Goal: Task Accomplishment & Management: Manage account settings

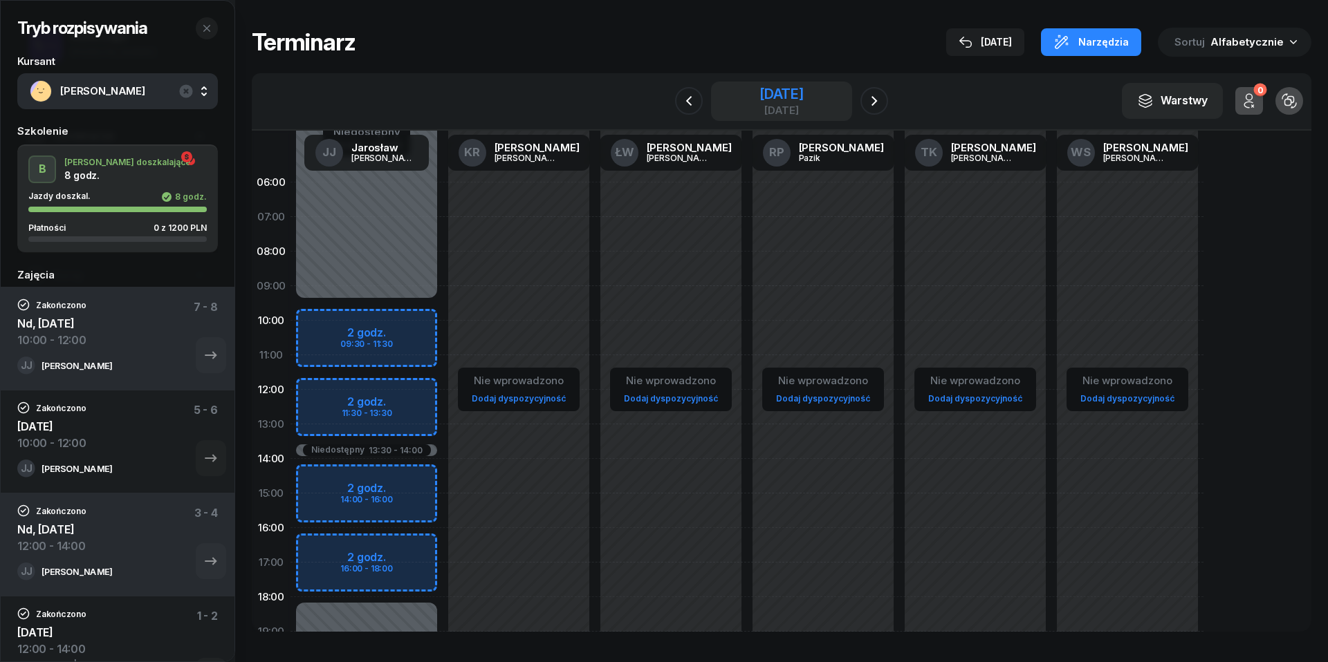
scroll to position [113, 0]
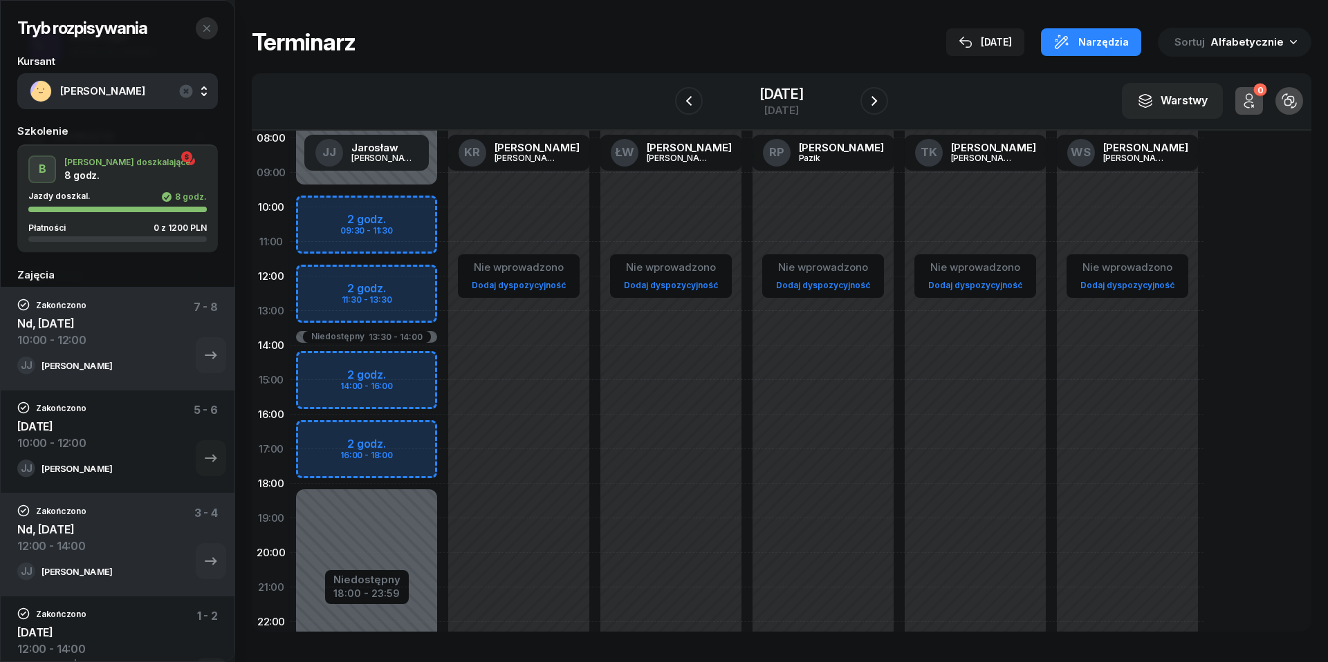
click at [209, 26] on icon "button" at bounding box center [206, 28] width 11 height 11
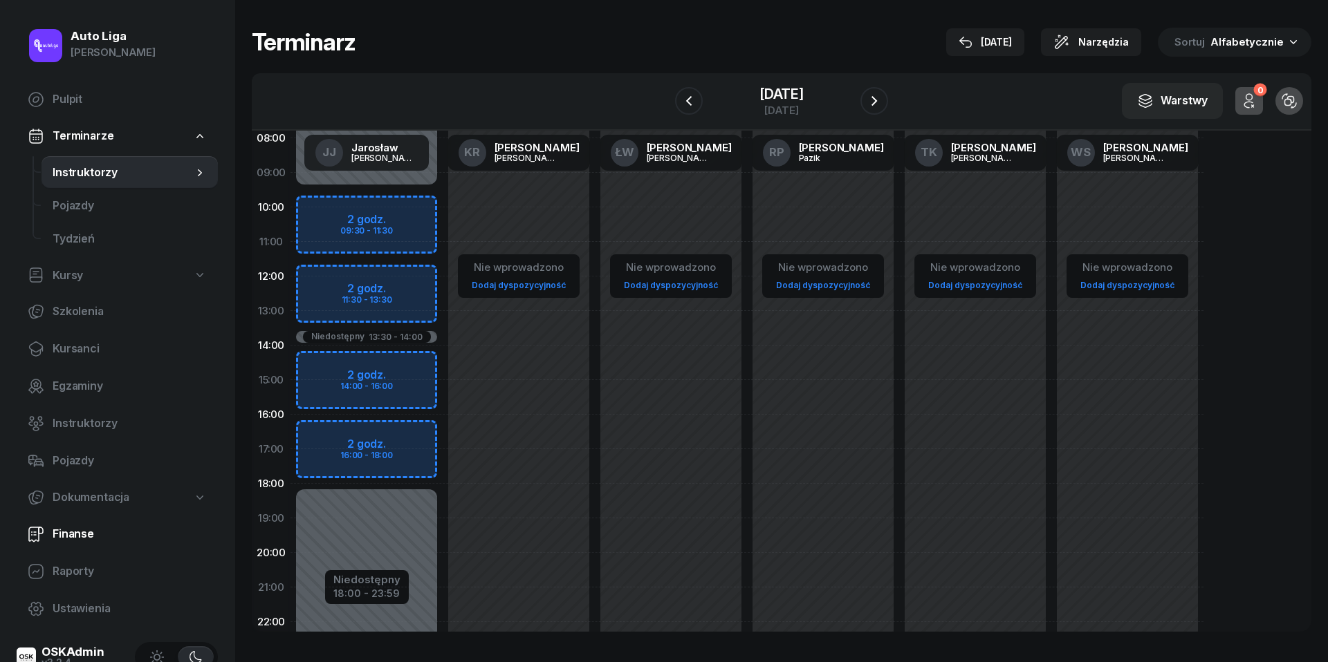
click at [73, 534] on span "Finanse" at bounding box center [130, 535] width 154 height 18
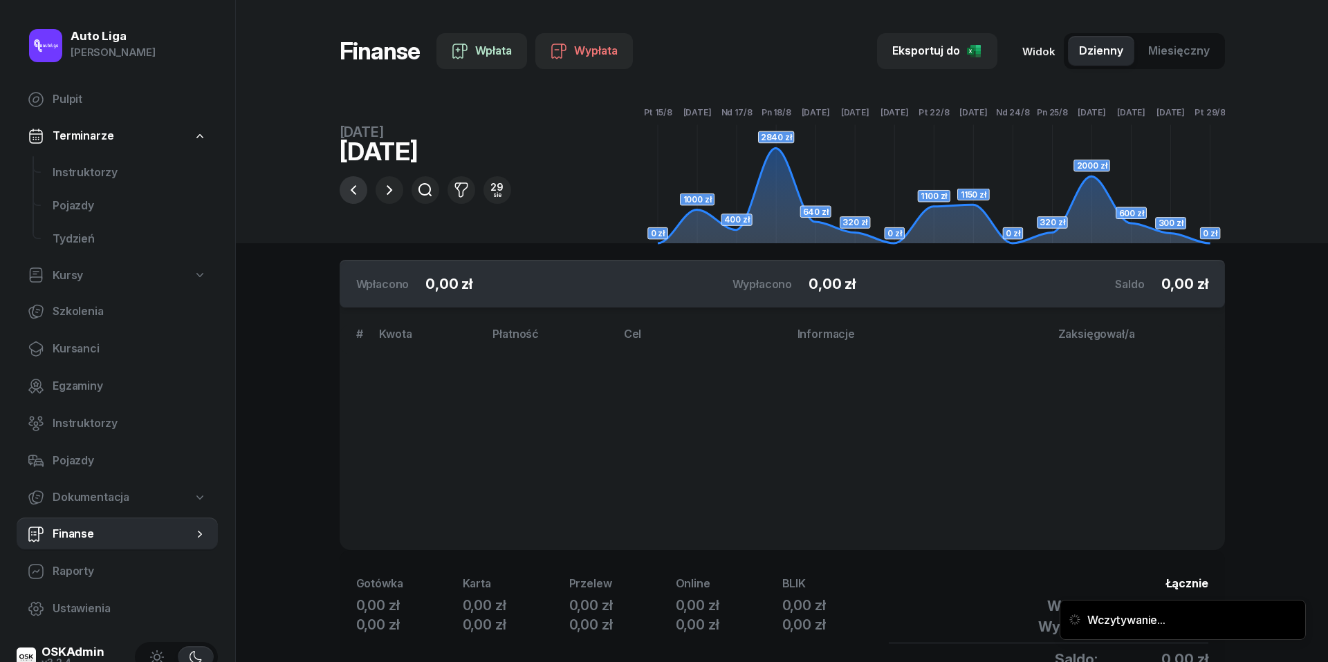
click at [352, 192] on icon "button" at bounding box center [353, 190] width 6 height 10
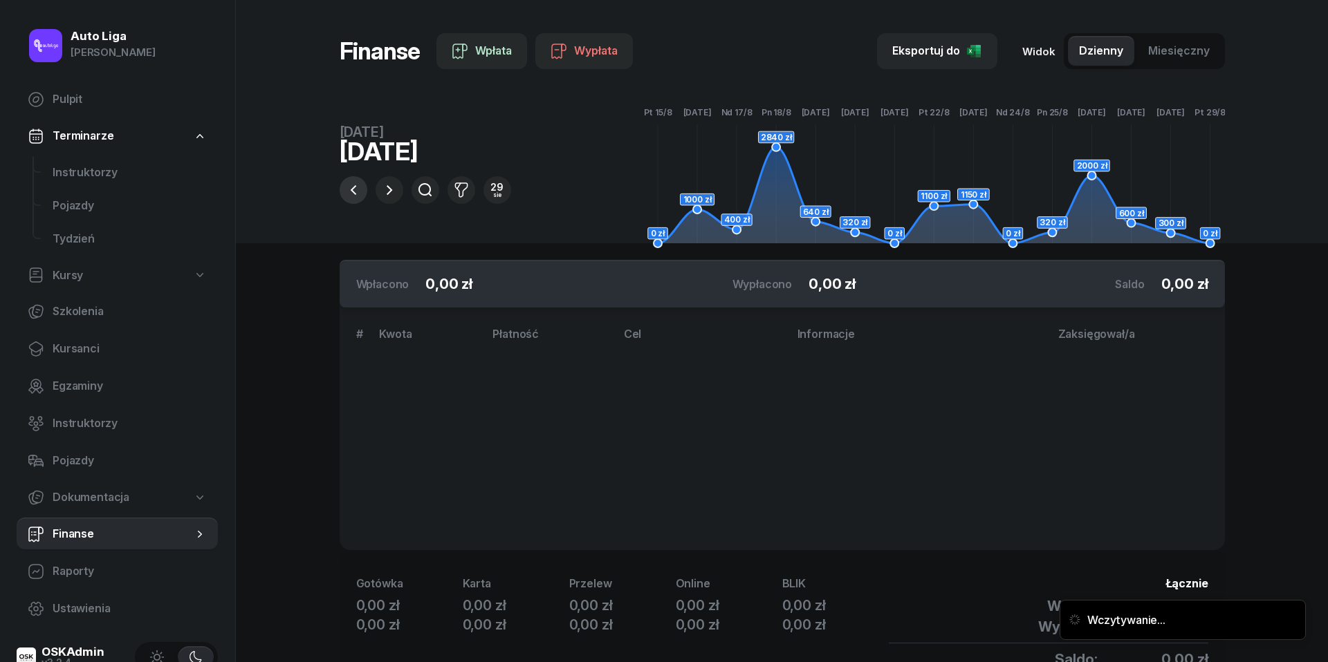
click at [352, 194] on icon "button" at bounding box center [353, 190] width 17 height 17
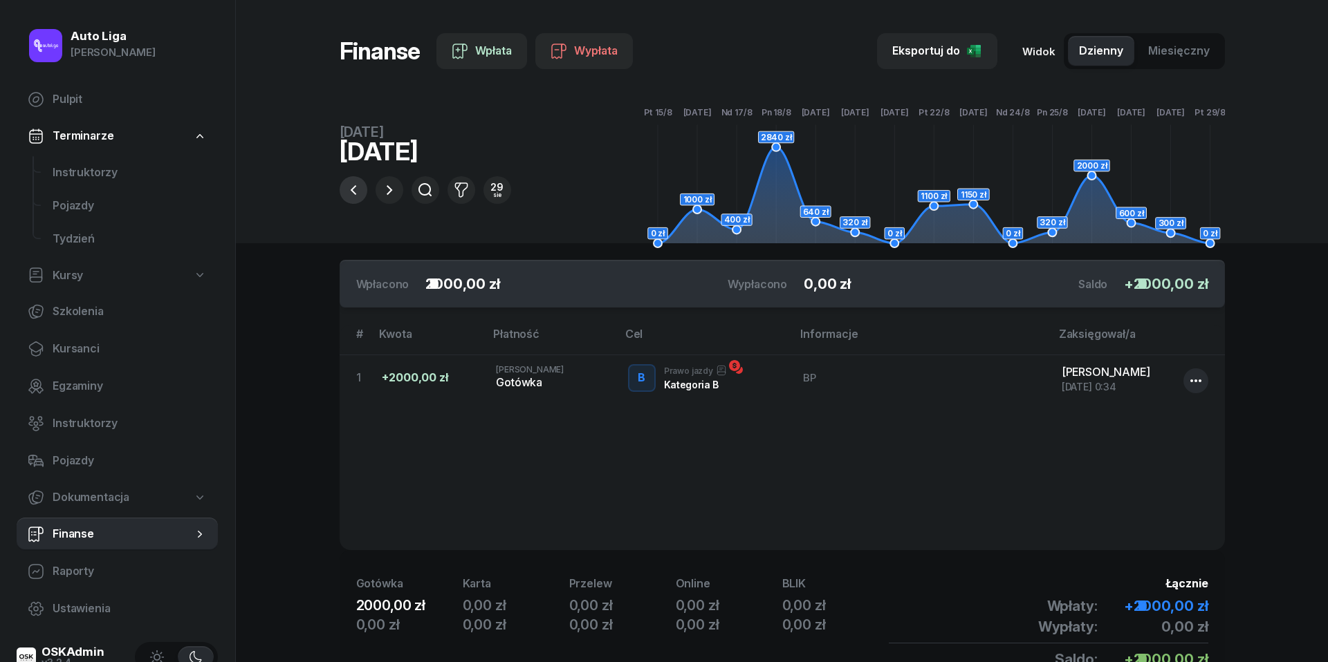
click at [352, 194] on icon "button" at bounding box center [353, 190] width 17 height 17
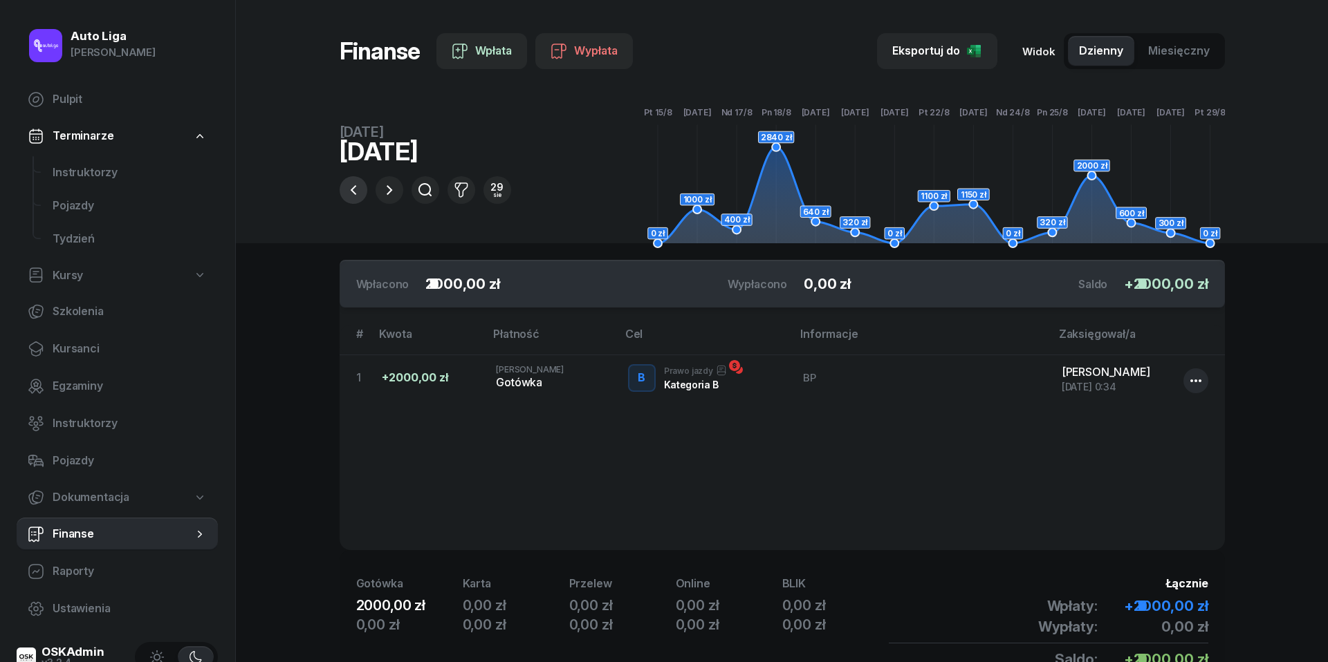
click at [352, 194] on icon "button" at bounding box center [353, 190] width 17 height 17
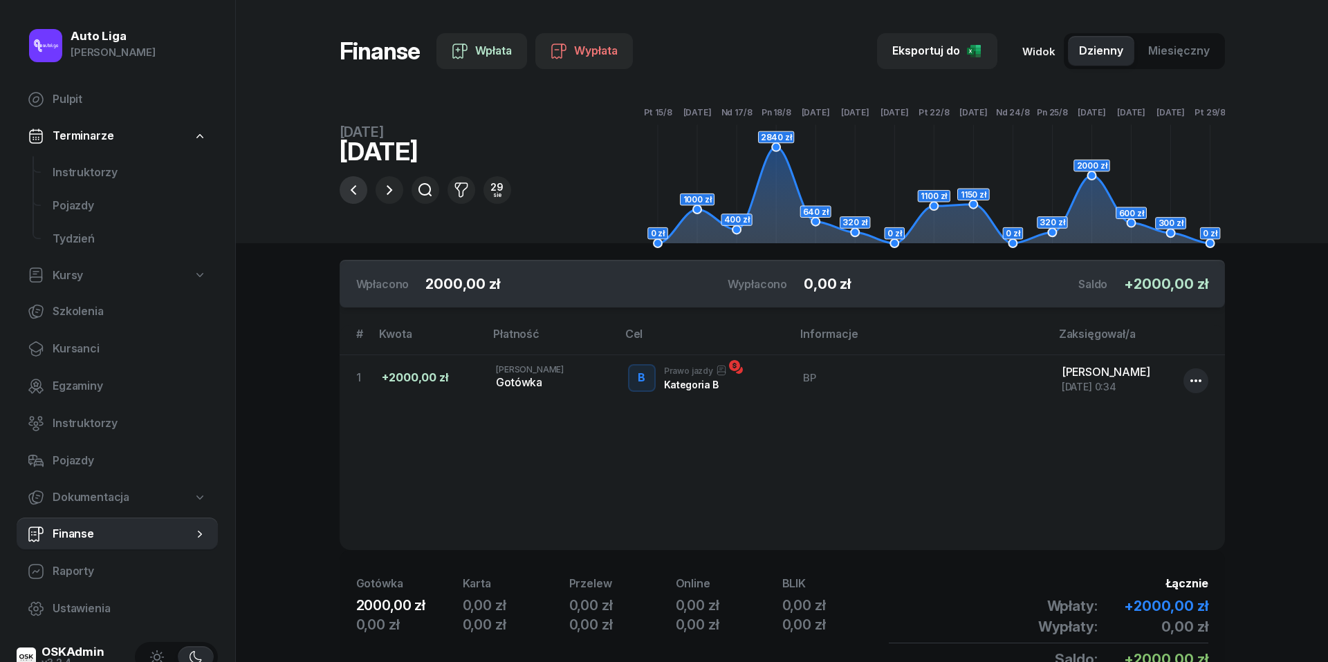
click at [352, 194] on icon "button" at bounding box center [353, 190] width 17 height 17
click at [380, 188] on button "button" at bounding box center [389, 190] width 28 height 28
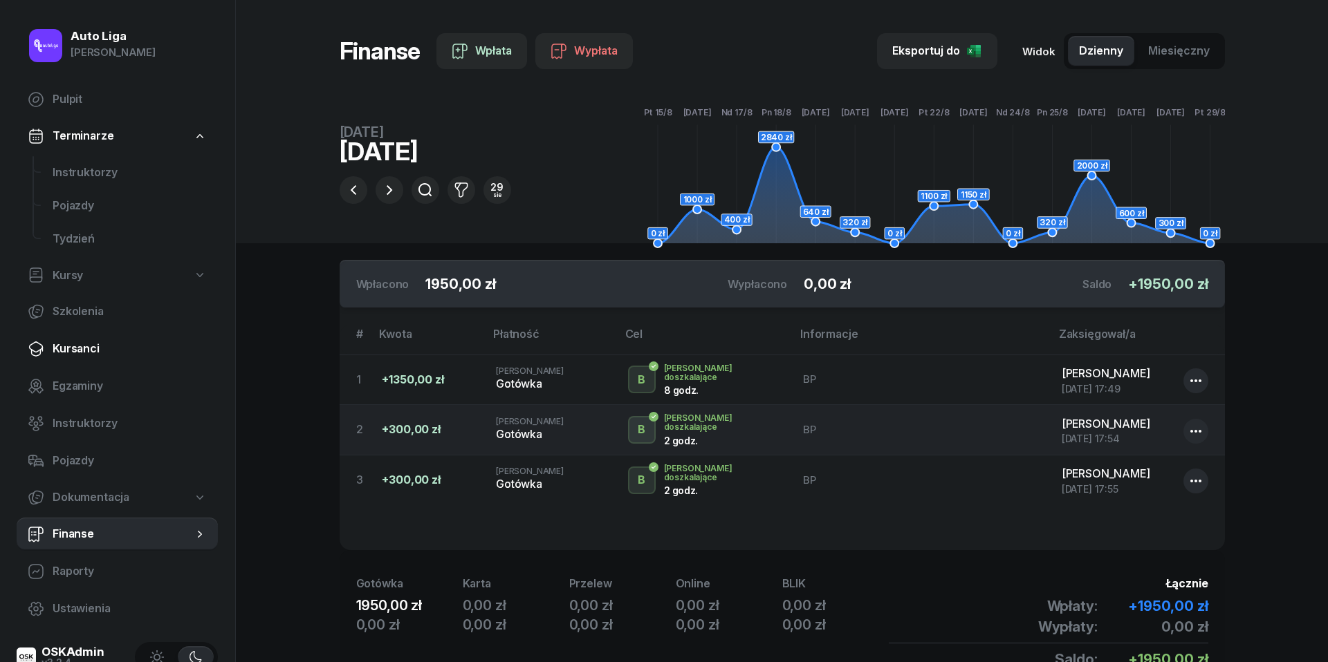
click at [72, 344] on span "Kursanci" at bounding box center [130, 349] width 154 height 18
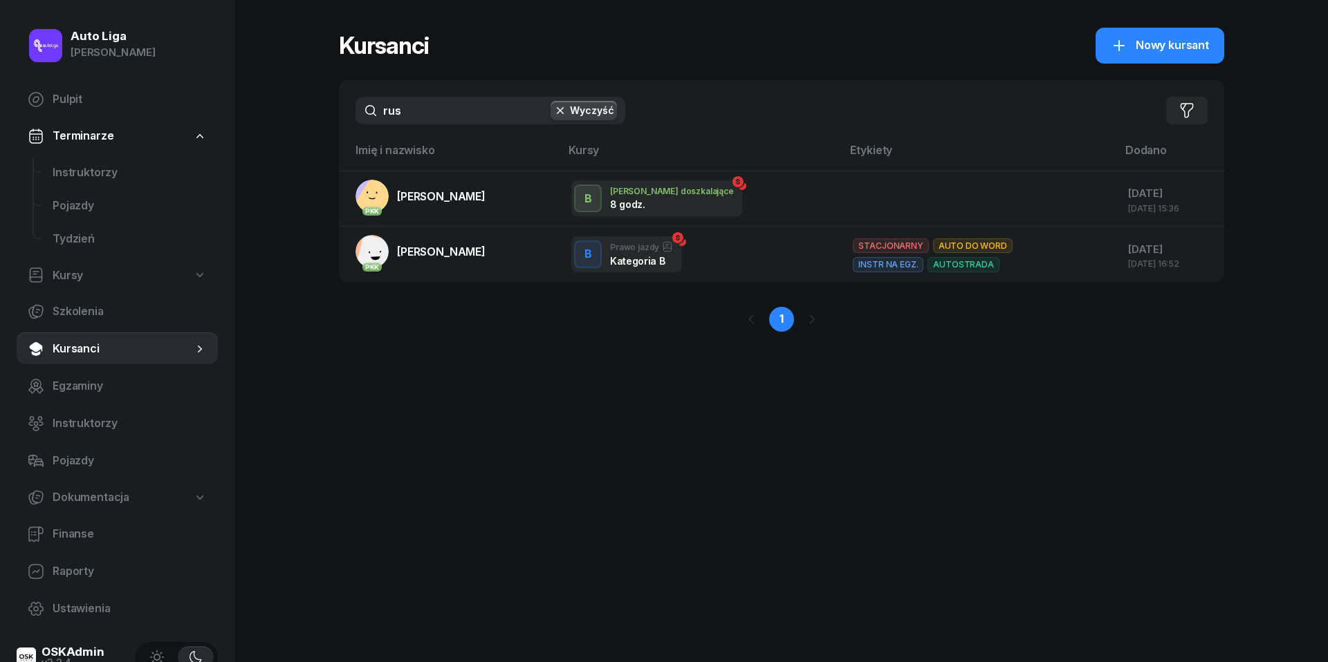
click at [429, 100] on input "rus" at bounding box center [490, 111] width 270 height 28
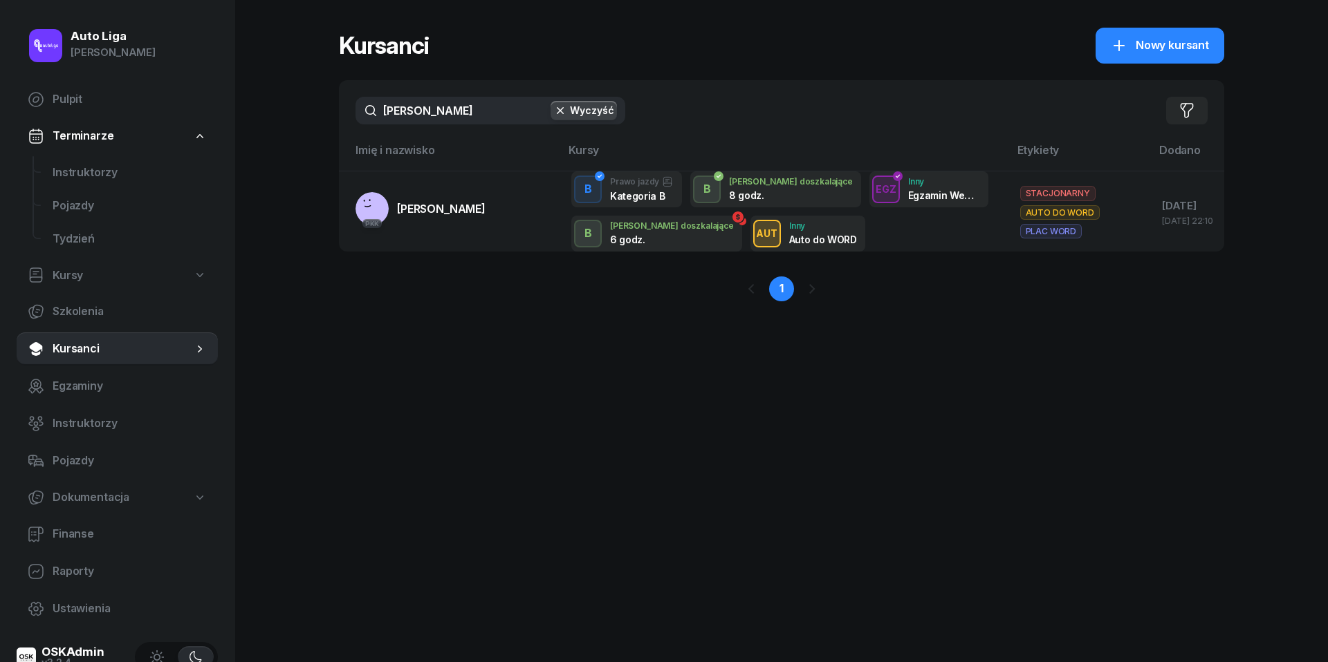
type input "[PERSON_NAME]"
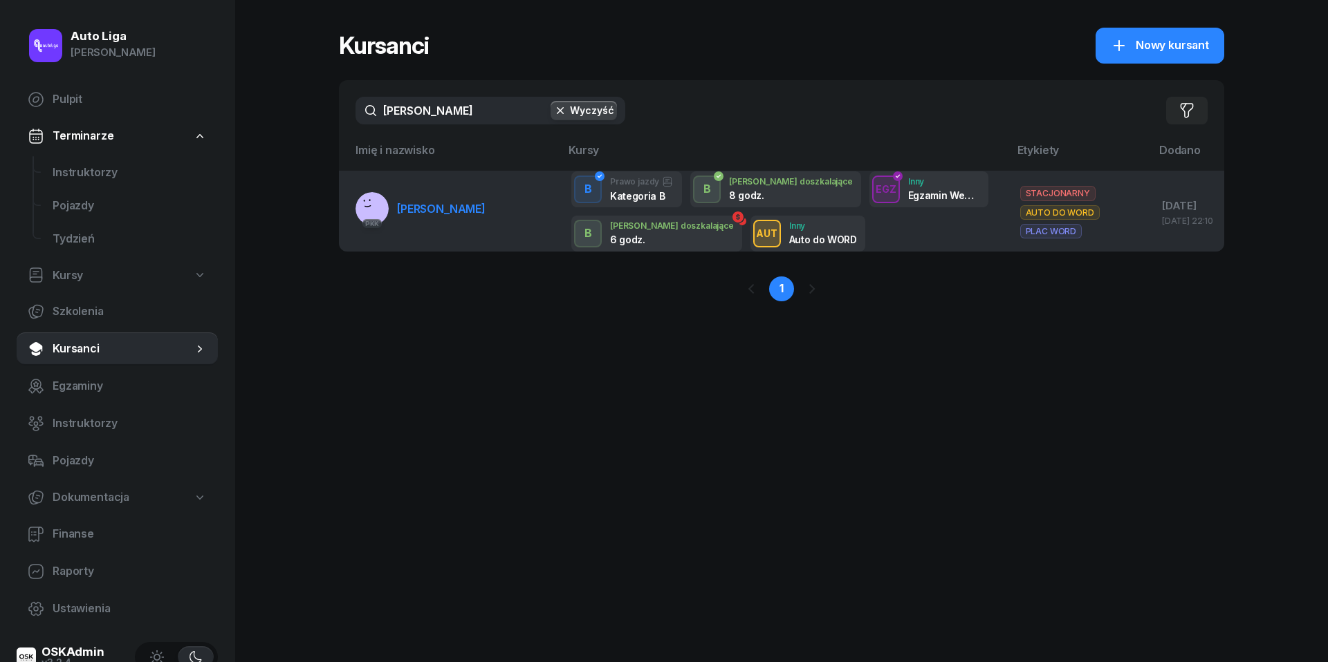
drag, startPoint x: 416, startPoint y: 142, endPoint x: 423, endPoint y: 207, distance: 65.4
click at [423, 207] on span "[PERSON_NAME]" at bounding box center [441, 209] width 89 height 14
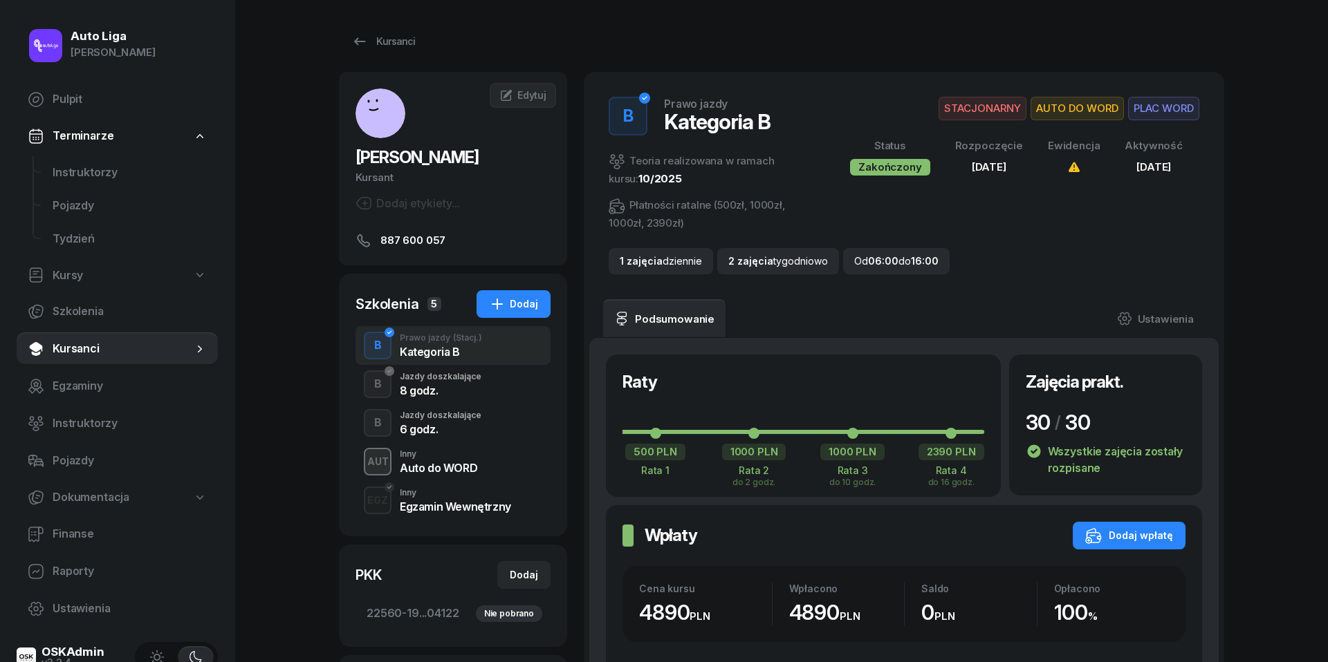
click at [429, 385] on div "8 godz." at bounding box center [441, 390] width 82 height 11
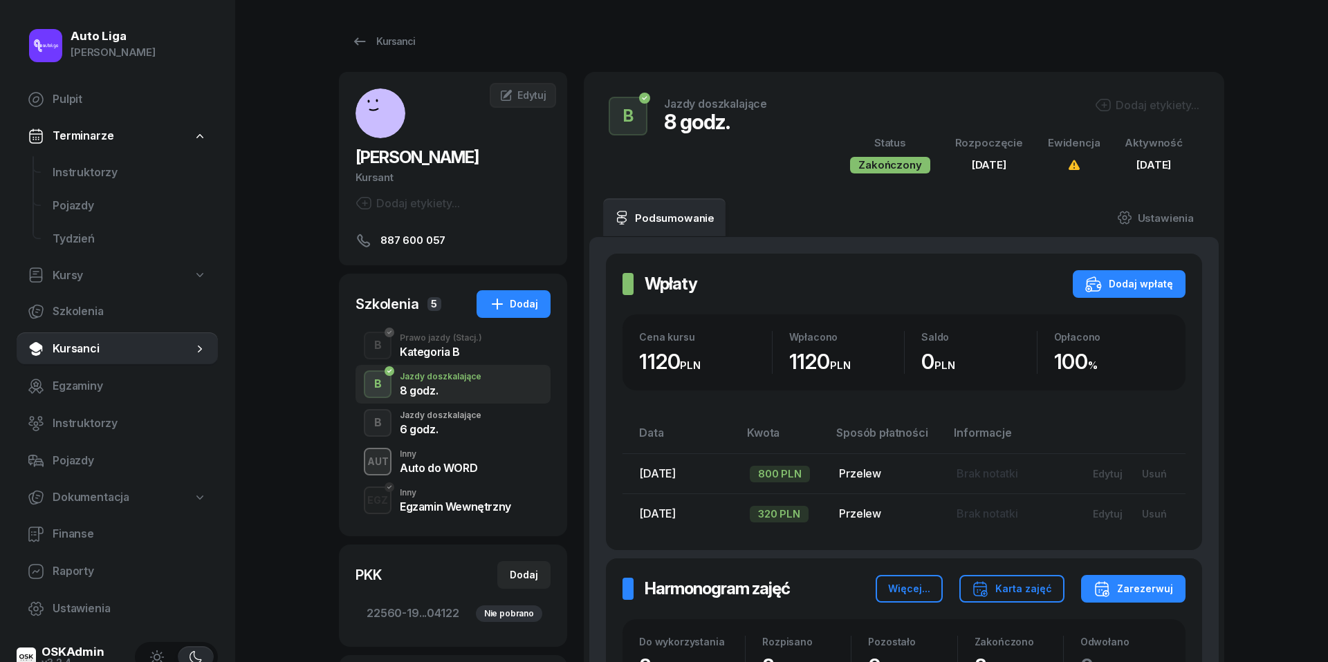
click at [454, 424] on div "6 godz." at bounding box center [441, 429] width 82 height 11
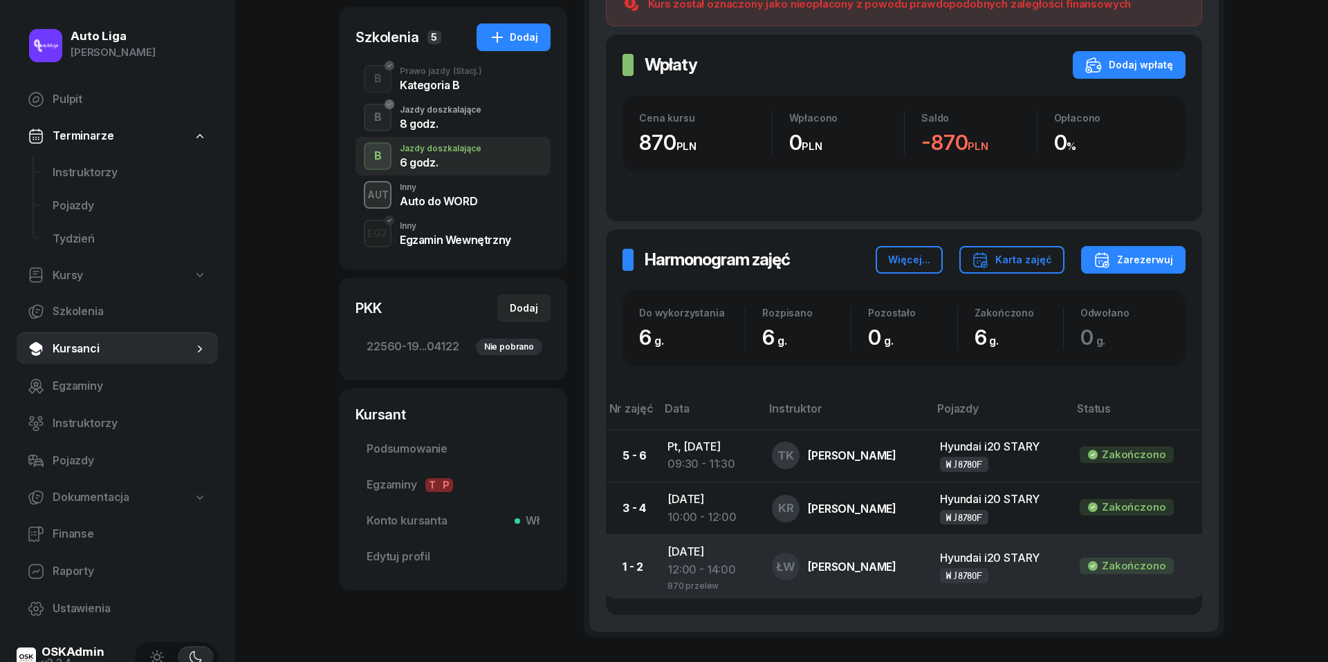
scroll to position [225, 0]
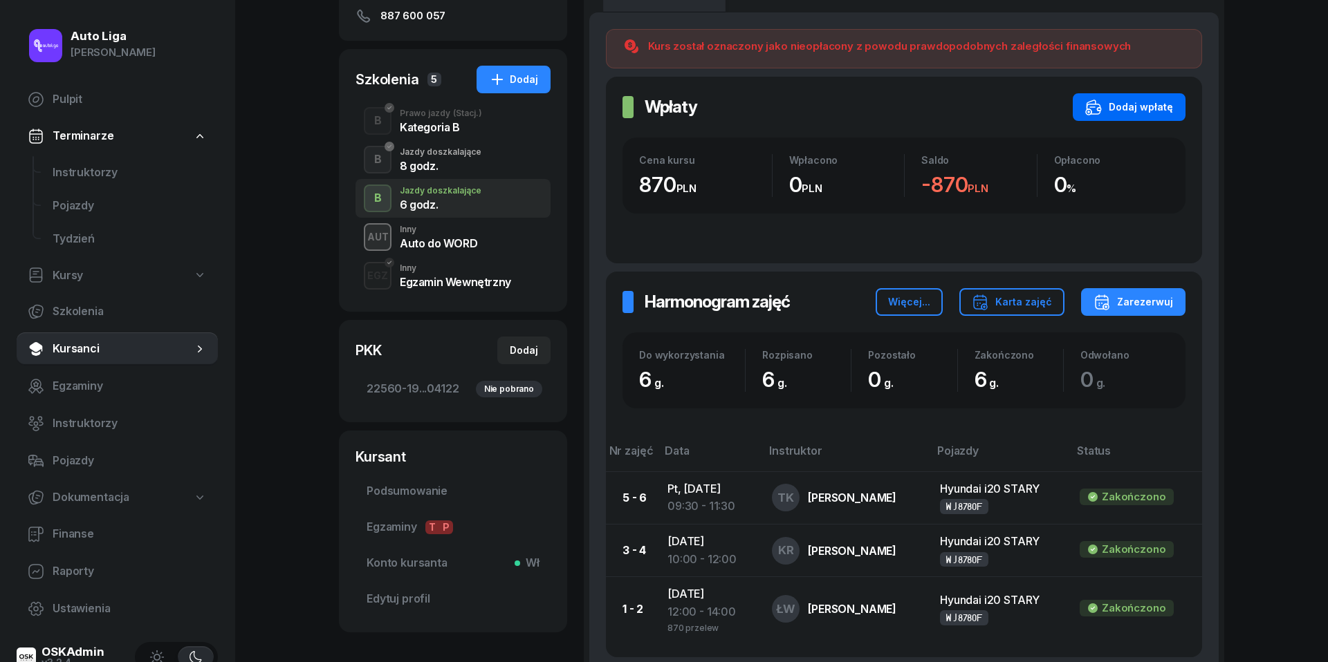
click at [1151, 106] on div "Dodaj wpłatę" at bounding box center [1129, 107] width 88 height 17
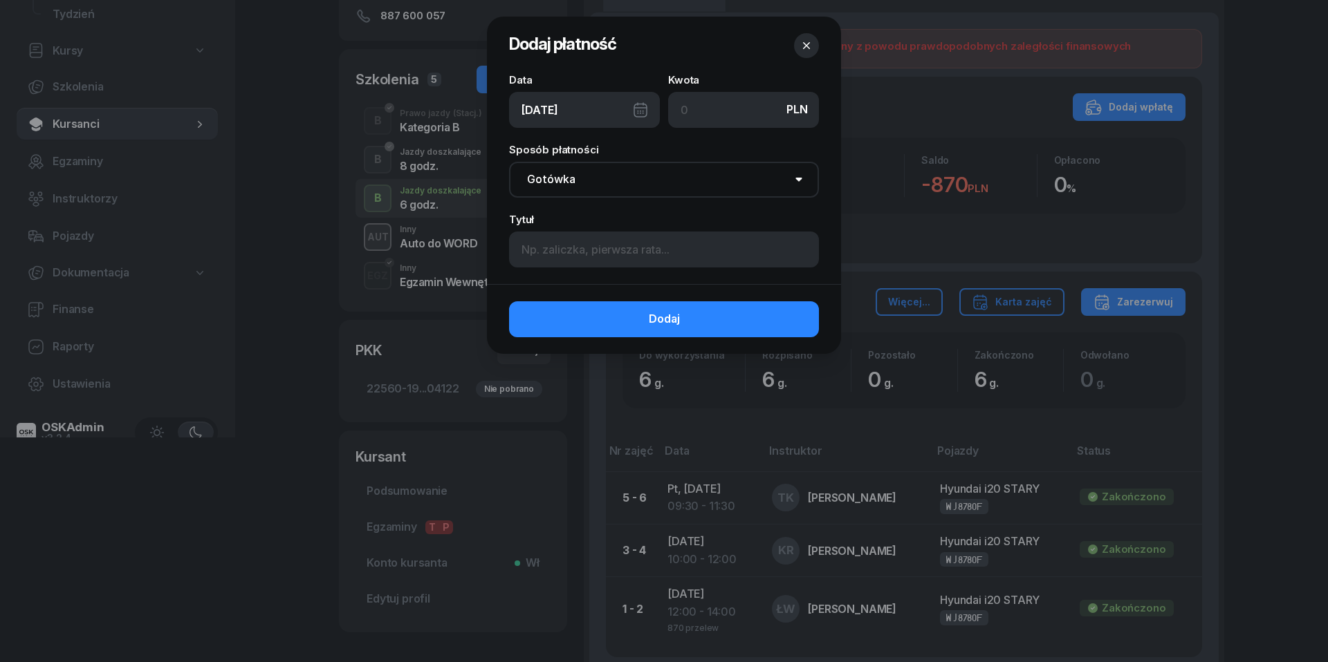
click at [643, 109] on div "[DATE]" at bounding box center [584, 110] width 151 height 36
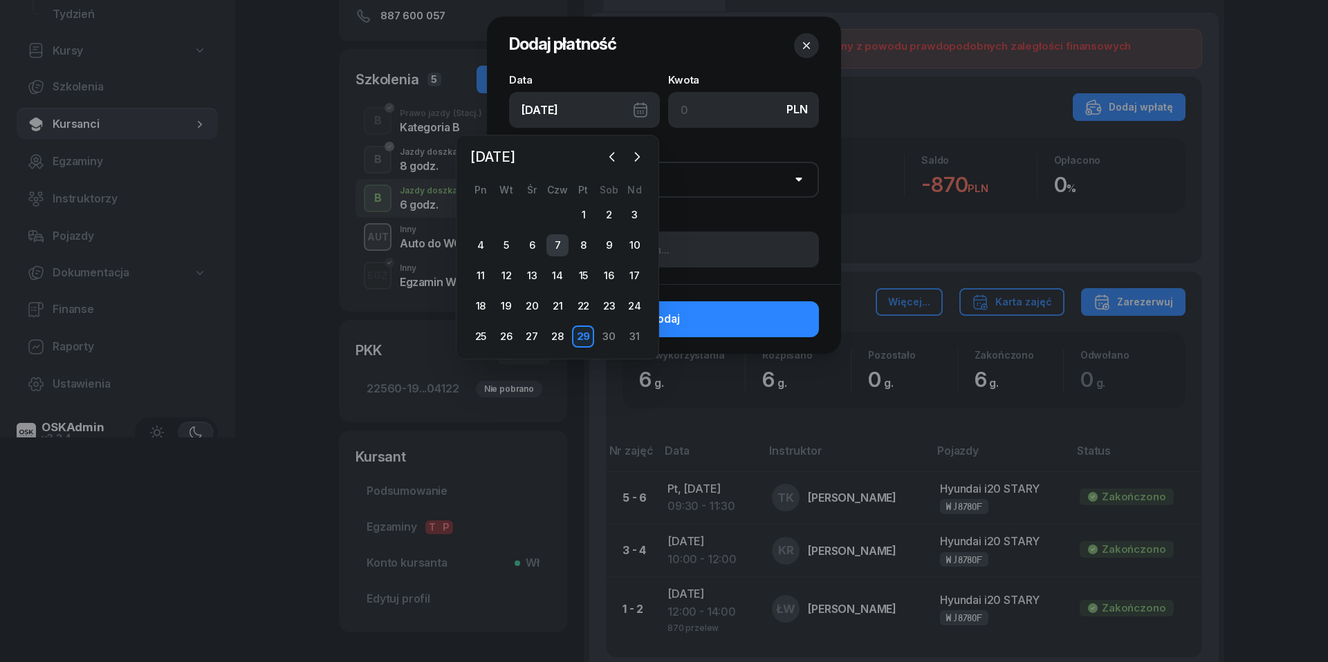
click at [559, 250] on div "7" at bounding box center [557, 245] width 22 height 22
type input "[DATE]"
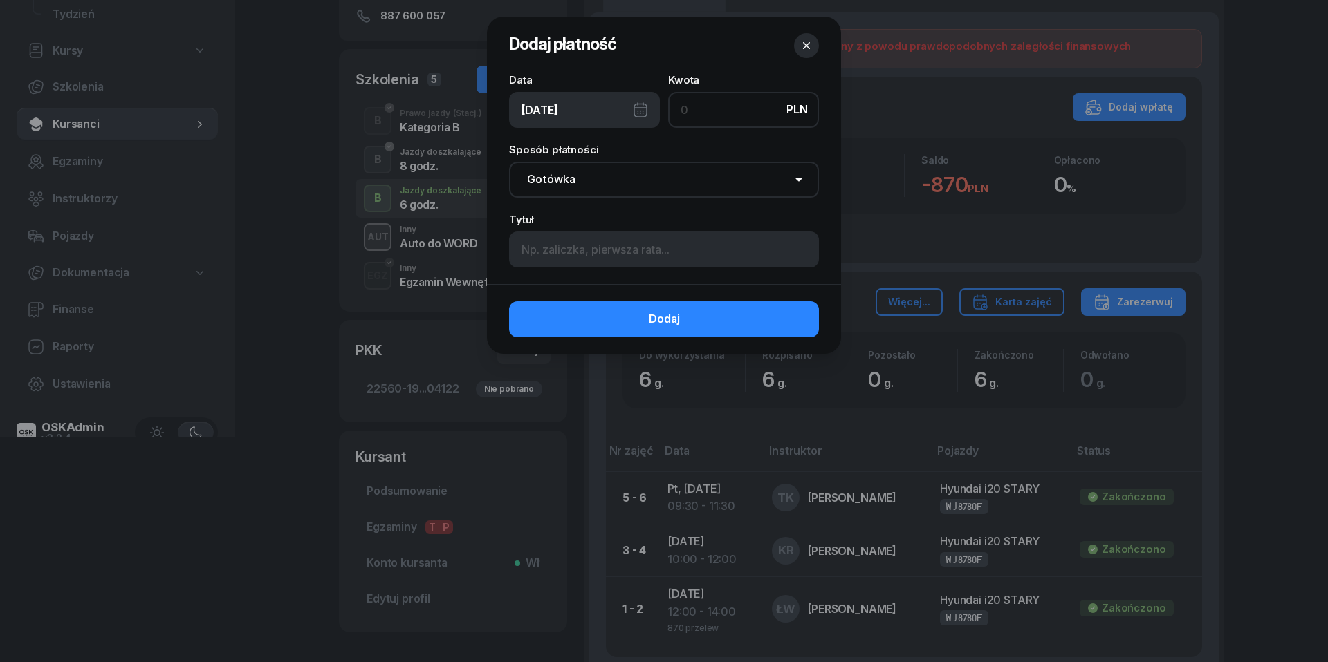
click at [725, 106] on input at bounding box center [743, 110] width 151 height 36
type input "870"
select select "transfer"
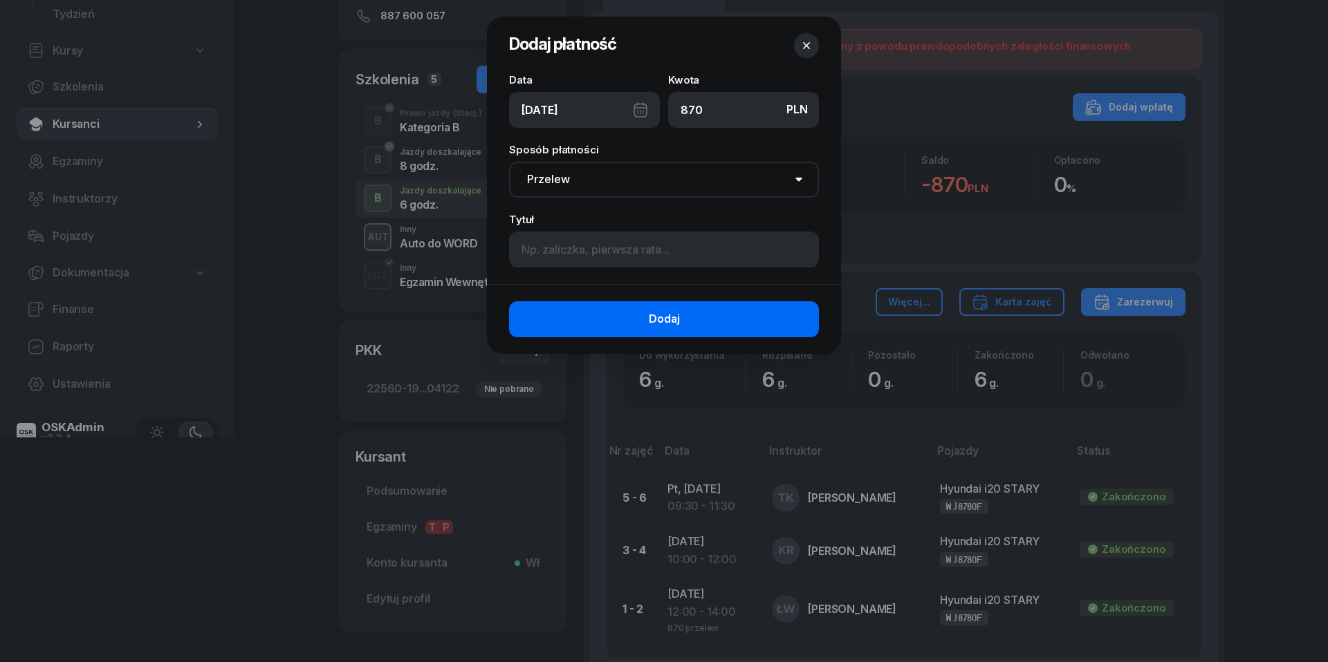
click at [660, 323] on span "Dodaj" at bounding box center [664, 319] width 31 height 18
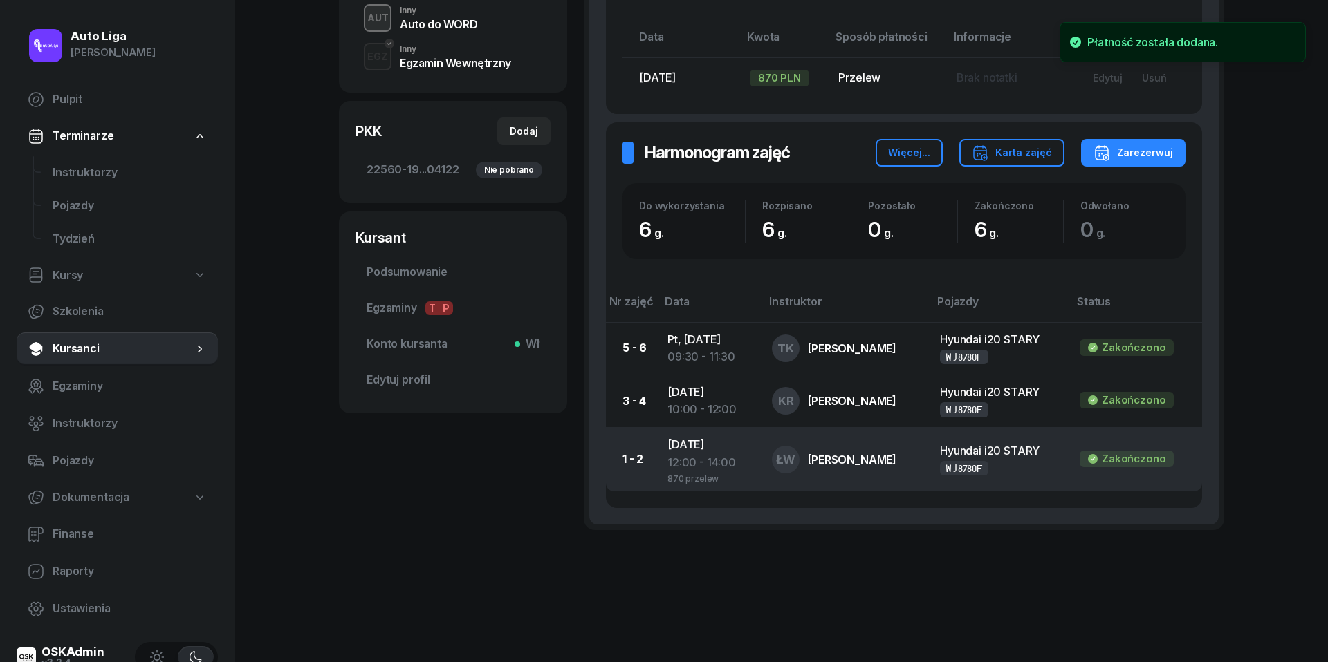
scroll to position [443, 0]
click at [689, 467] on div "12:00 - 14:00" at bounding box center [708, 464] width 82 height 18
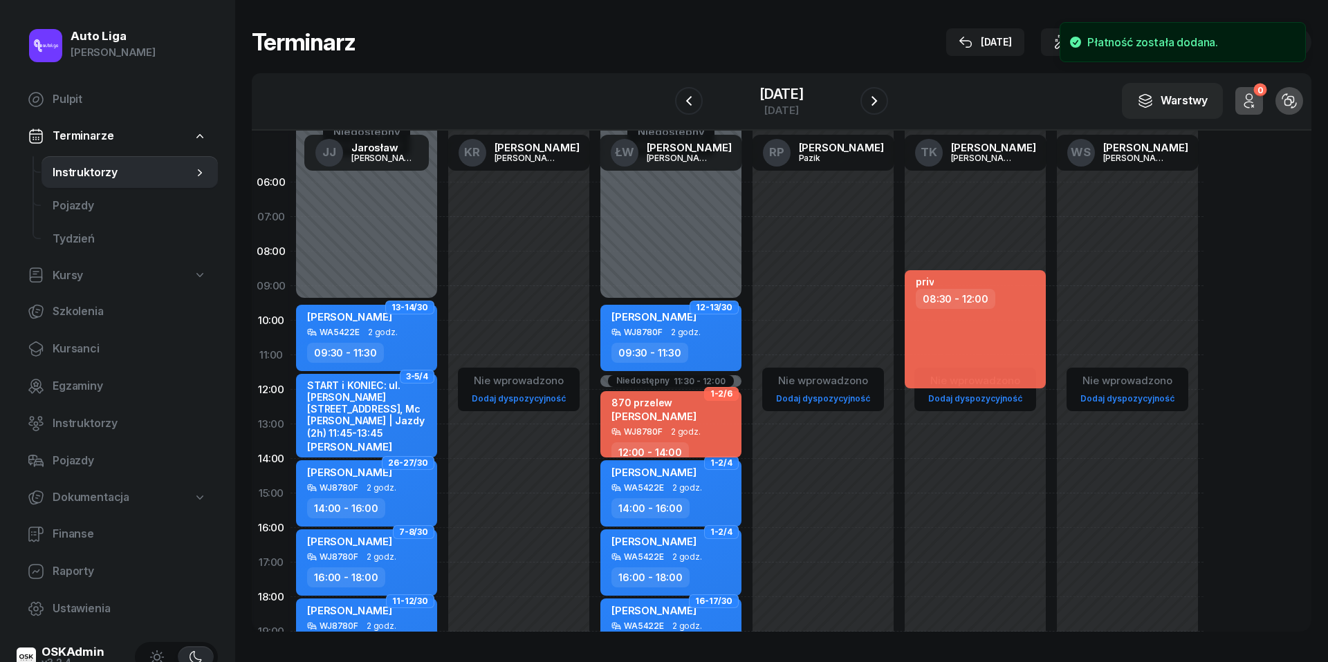
click at [678, 419] on span "[PERSON_NAME]" at bounding box center [653, 416] width 85 height 13
select select "12"
select select "14"
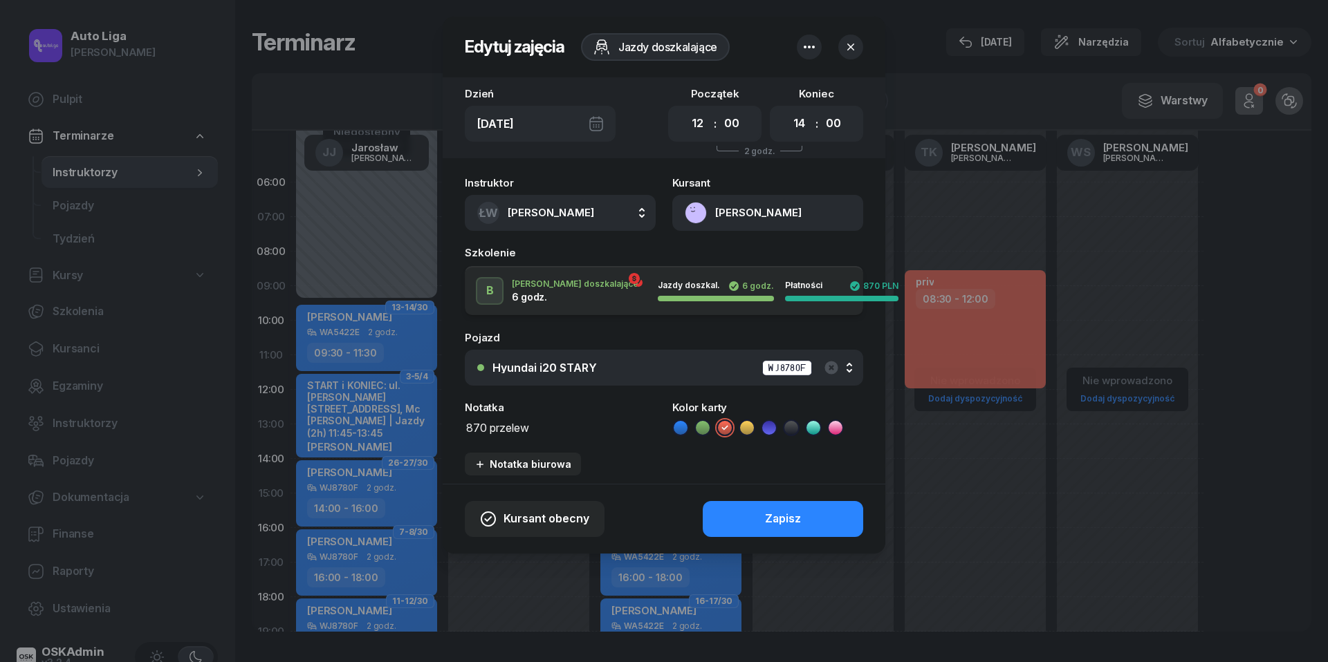
click at [517, 424] on textarea "870 przelew" at bounding box center [560, 426] width 191 height 17
click at [683, 427] on icon at bounding box center [680, 428] width 14 height 14
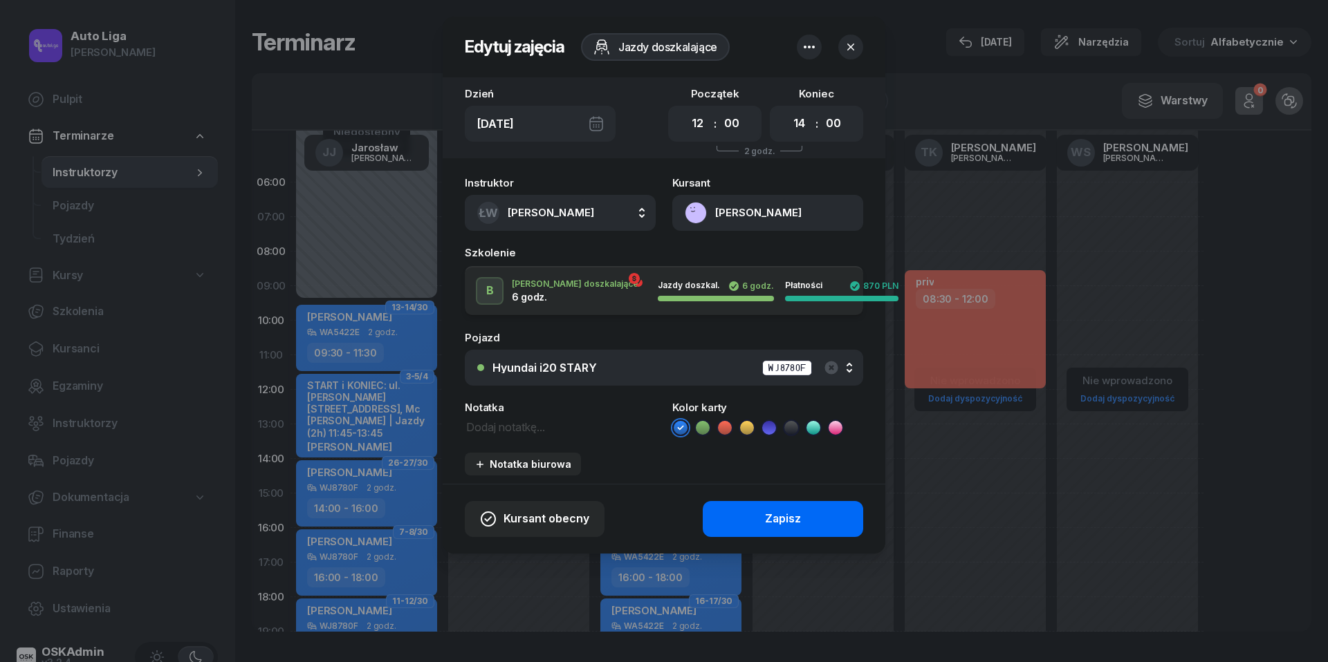
click at [776, 504] on button "Zapisz" at bounding box center [783, 519] width 160 height 36
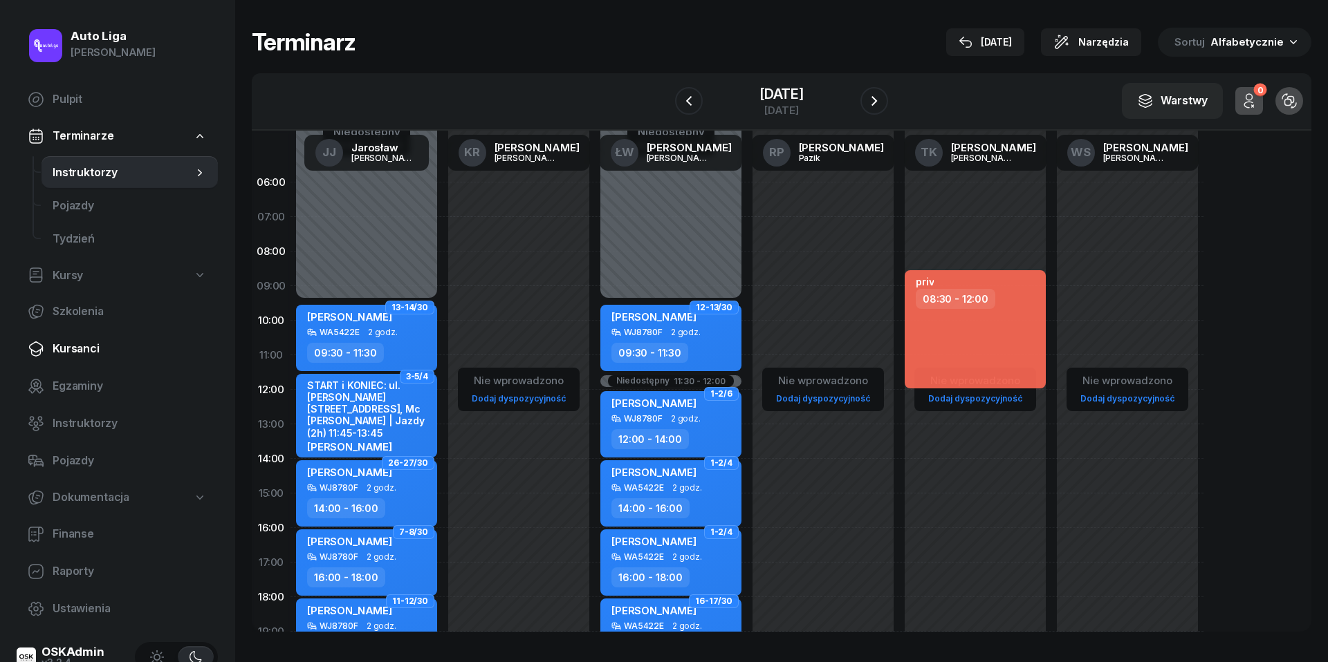
click at [102, 336] on link "Kursanci" at bounding box center [117, 349] width 201 height 33
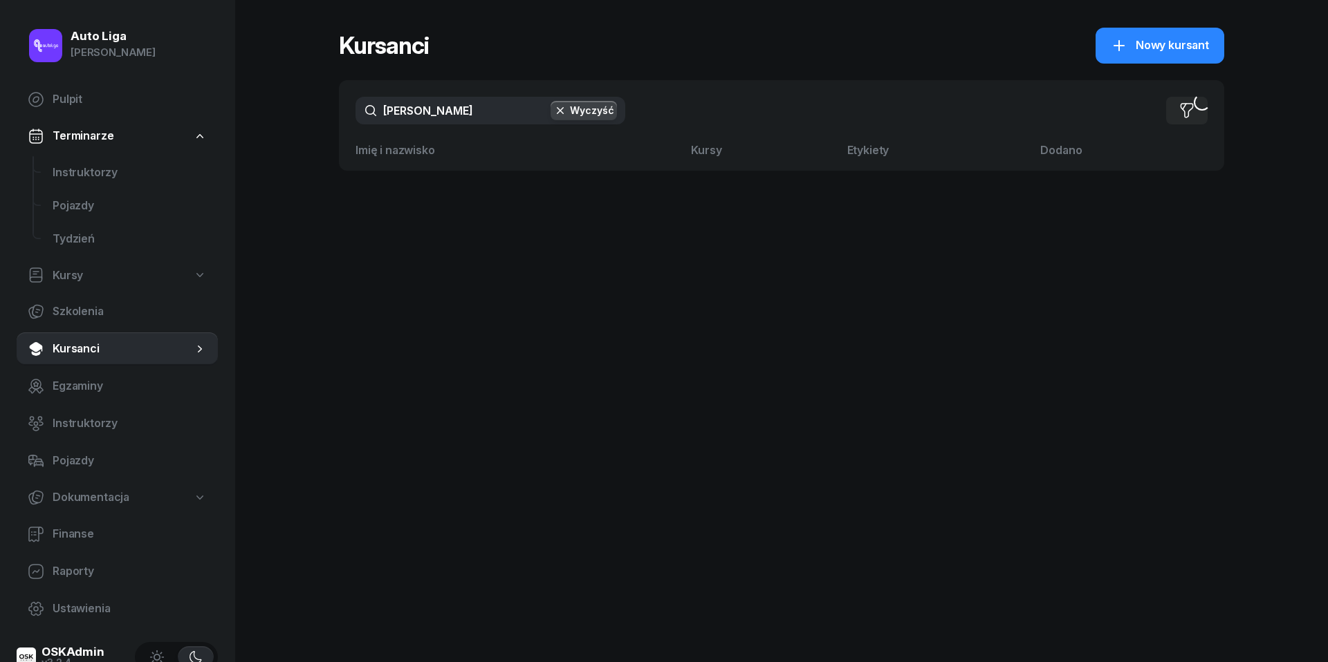
click at [476, 111] on input "[PERSON_NAME]" at bounding box center [490, 111] width 270 height 28
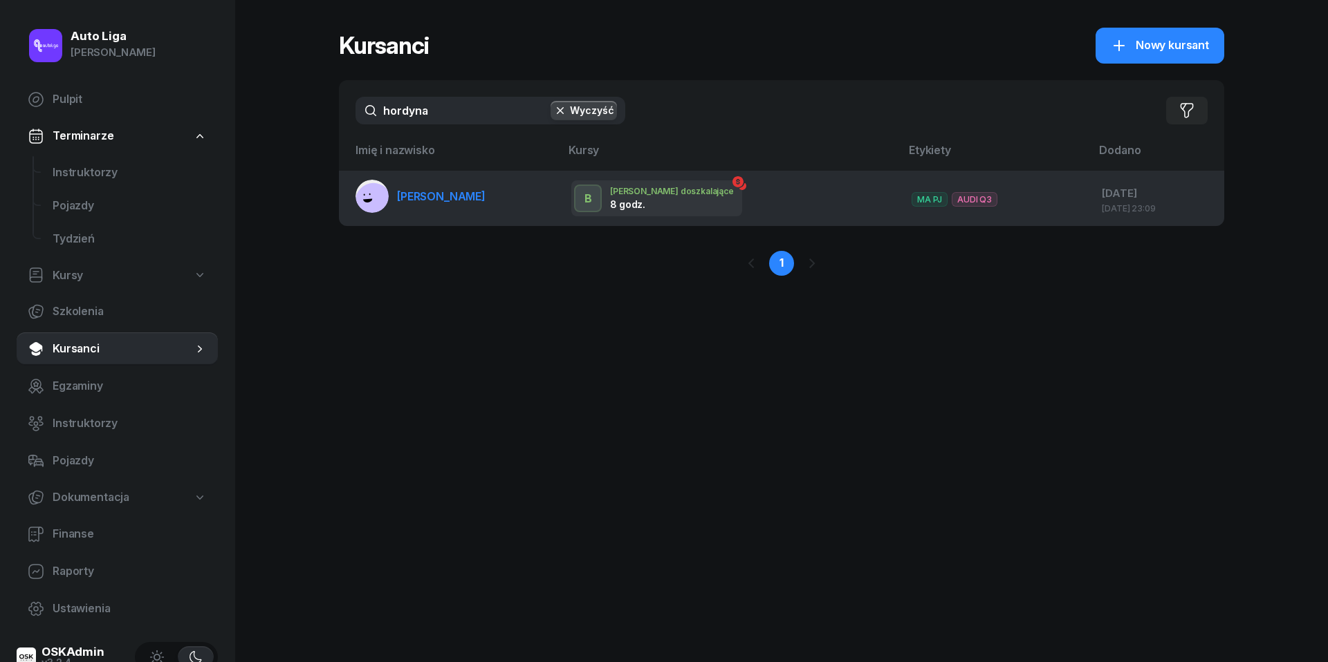
type input "hordyna"
click at [460, 196] on span "[PERSON_NAME]" at bounding box center [441, 196] width 89 height 14
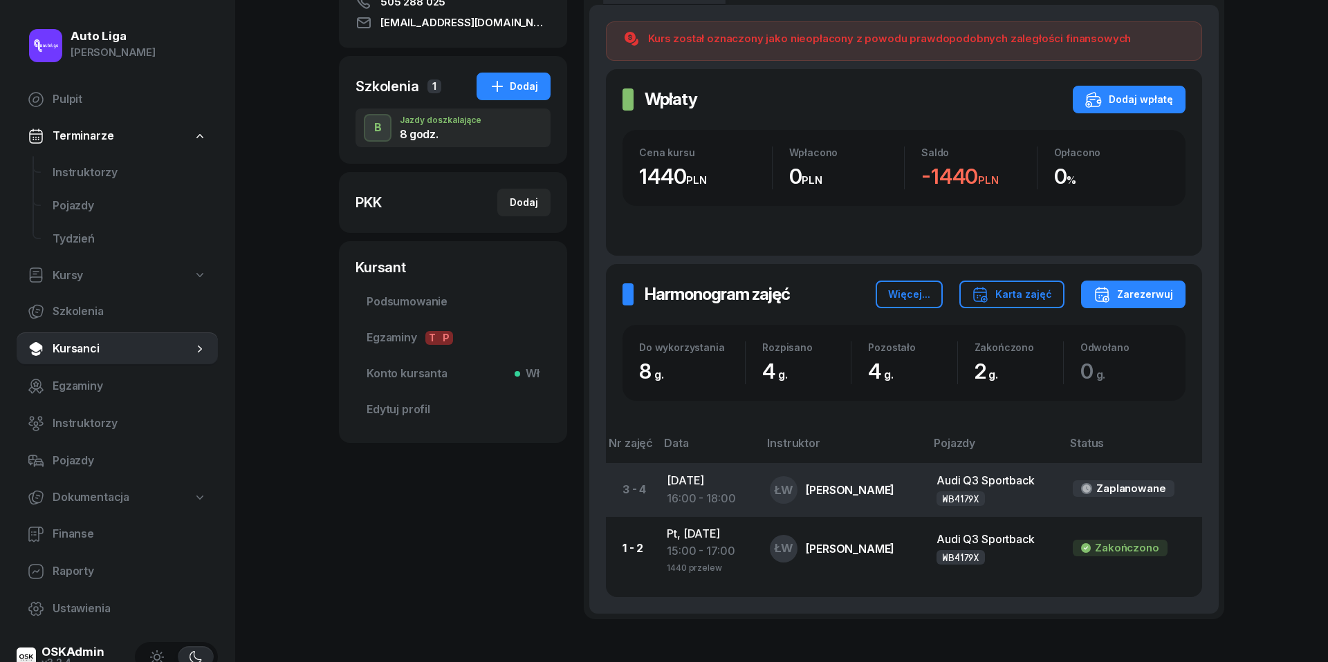
scroll to position [233, 0]
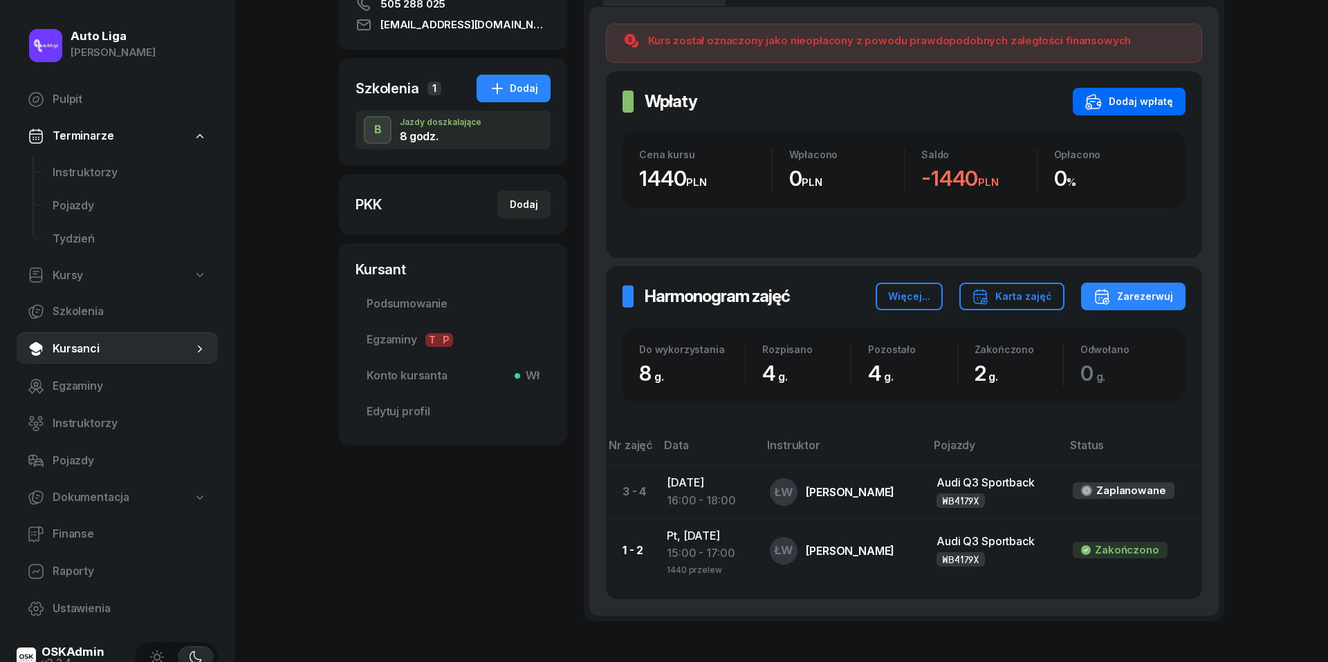
click at [1143, 104] on div "Dodaj wpłatę" at bounding box center [1129, 101] width 88 height 17
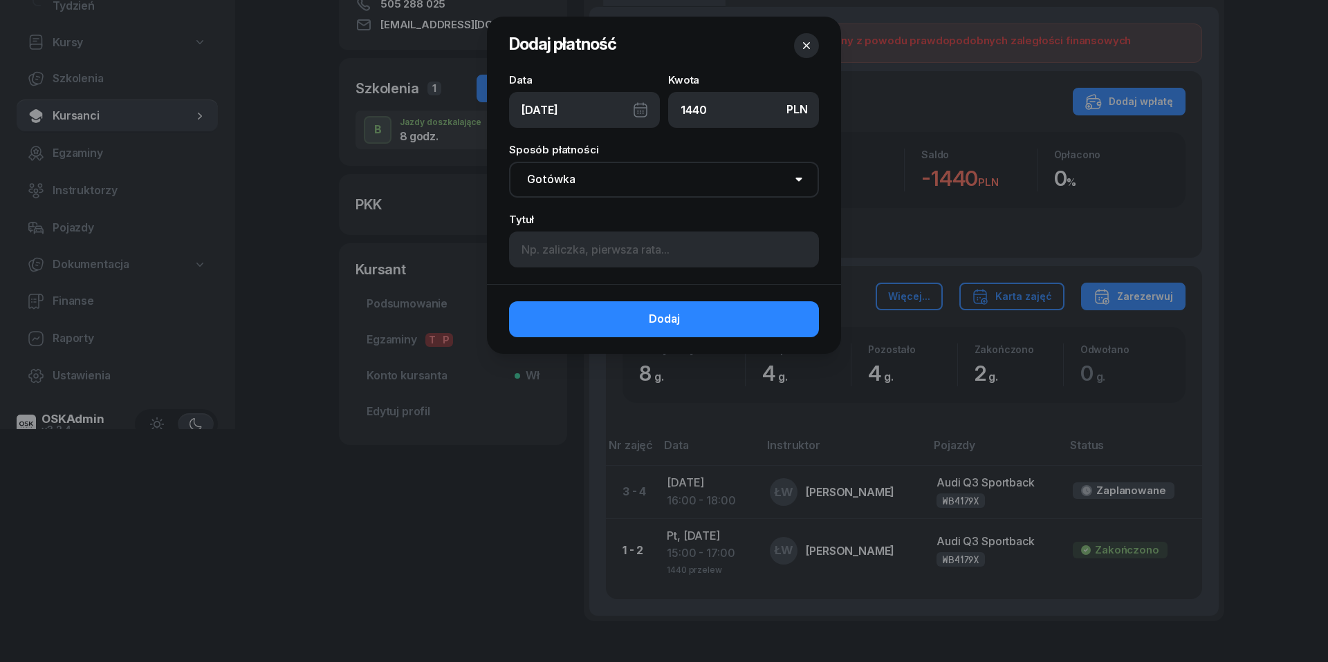
type input "1440"
click at [642, 112] on div "[DATE]" at bounding box center [584, 110] width 151 height 36
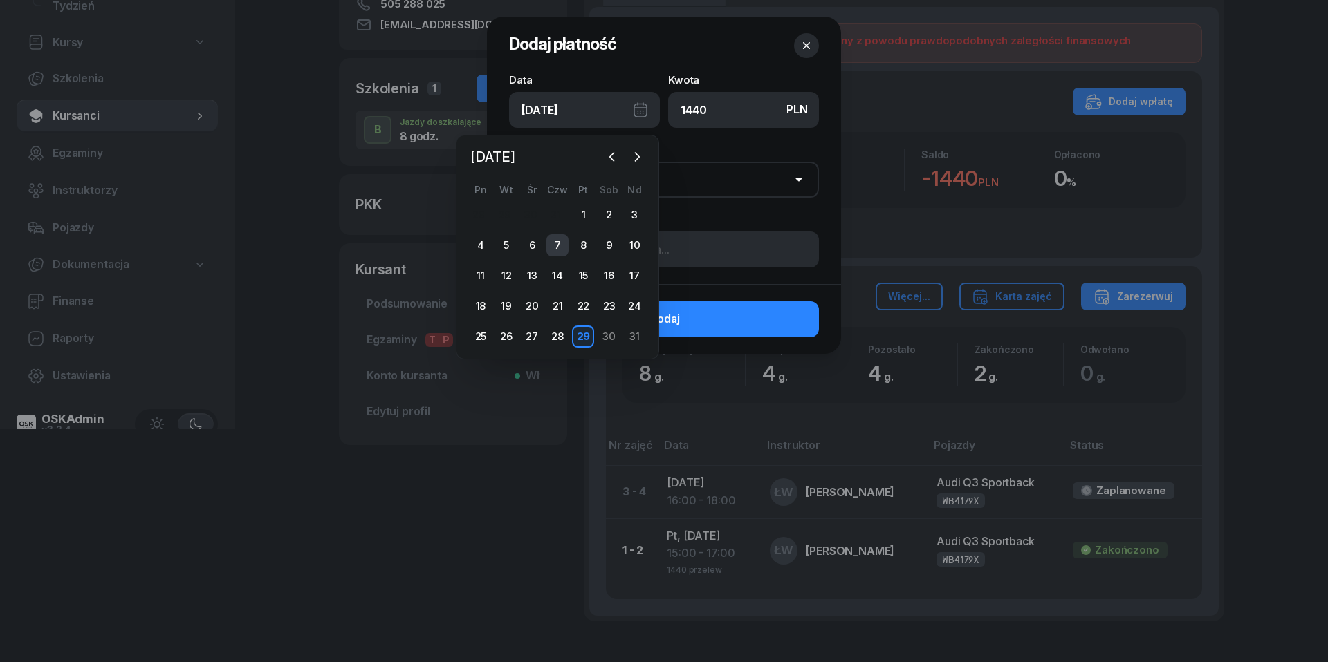
click at [562, 239] on div "7" at bounding box center [557, 245] width 22 height 22
type input "[DATE]"
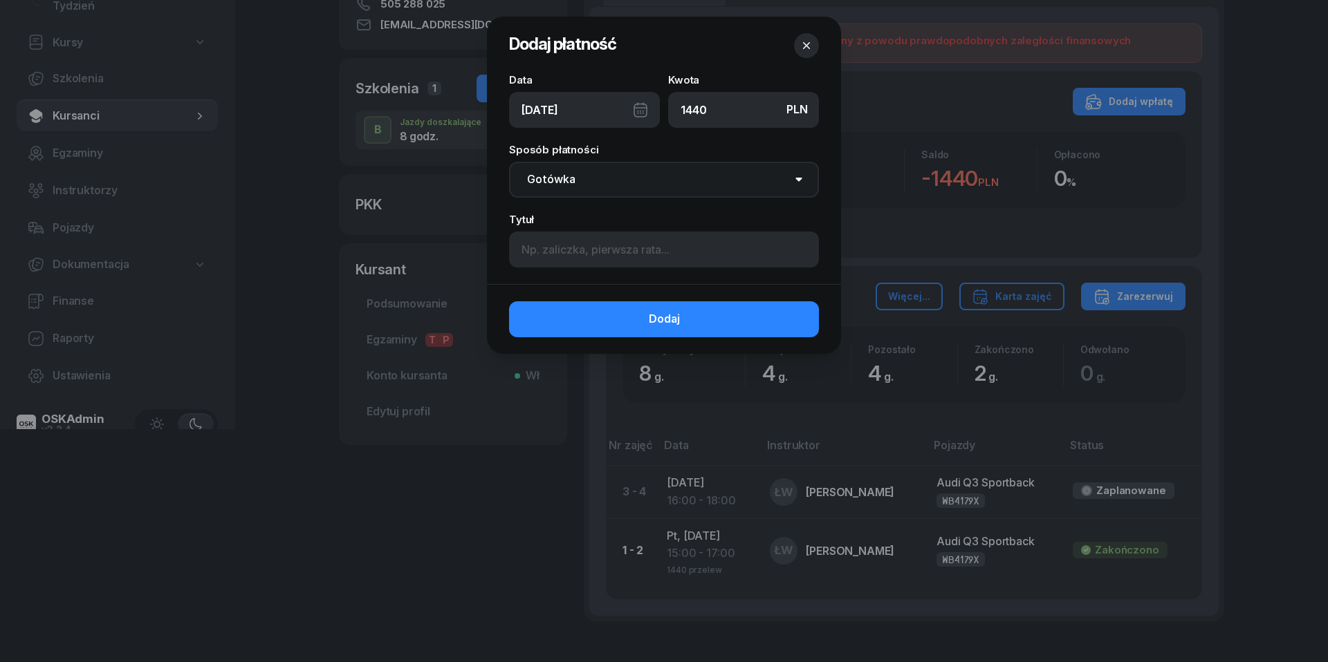
select select "transfer"
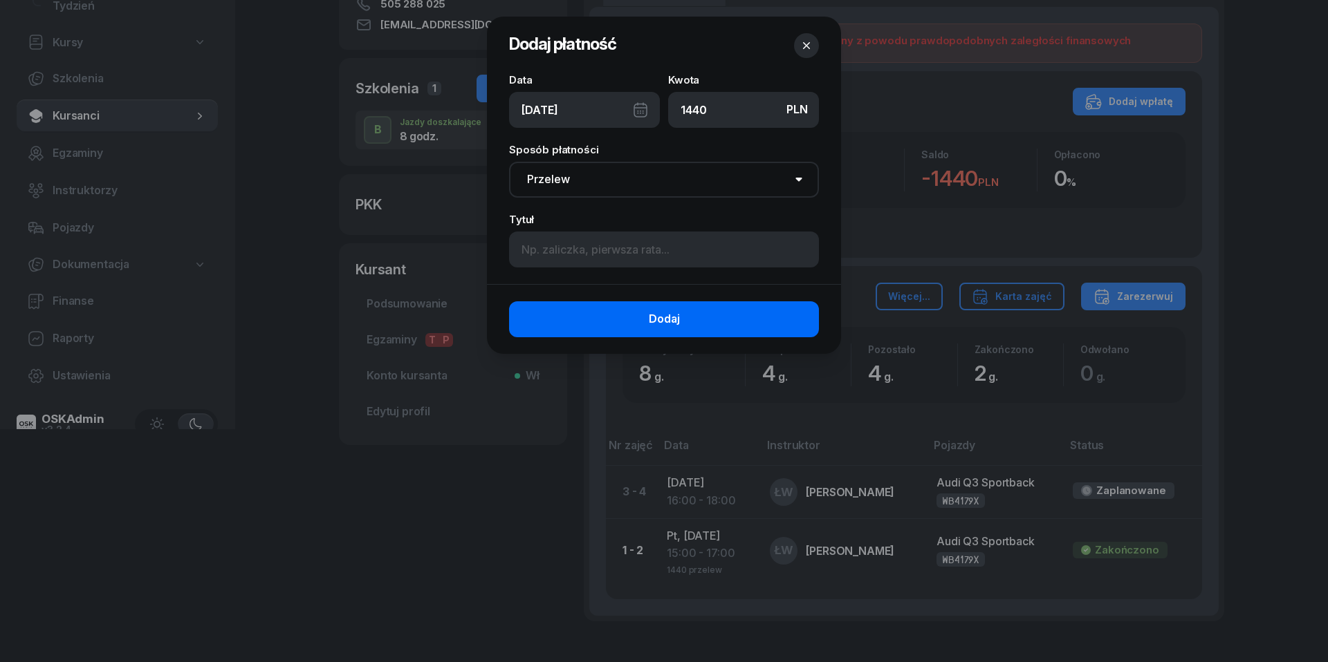
click at [642, 327] on button "Dodaj" at bounding box center [664, 319] width 310 height 36
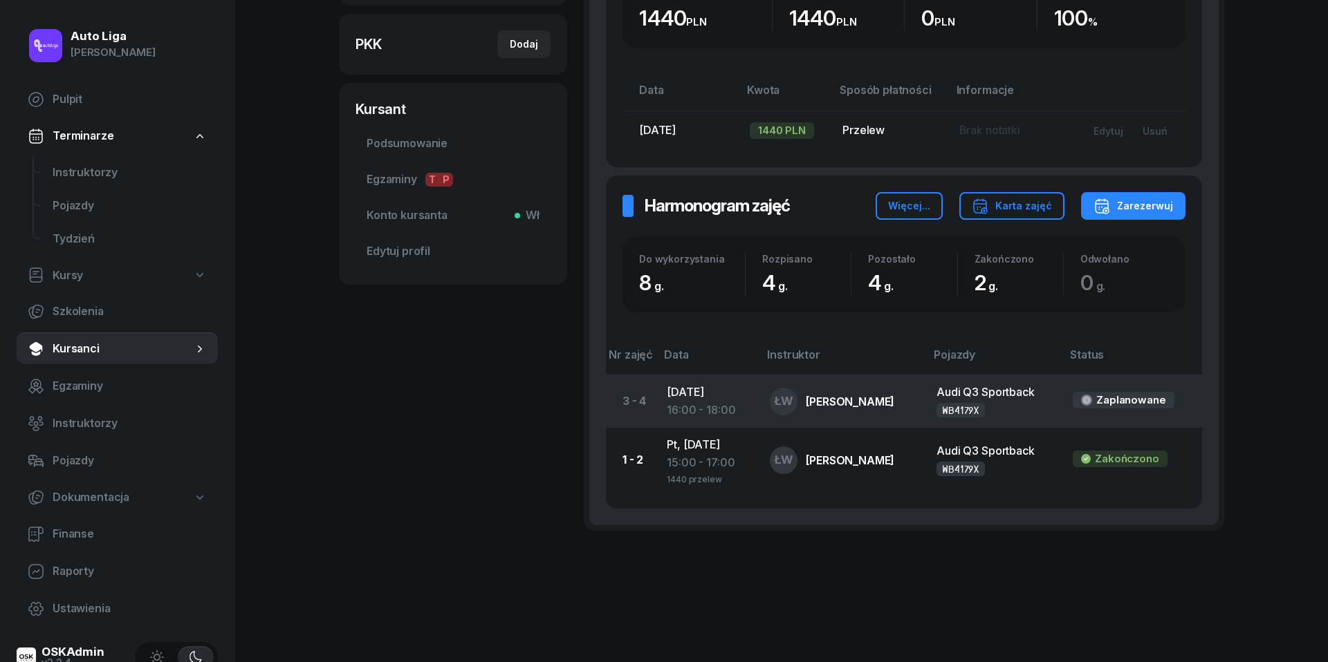
scroll to position [393, 0]
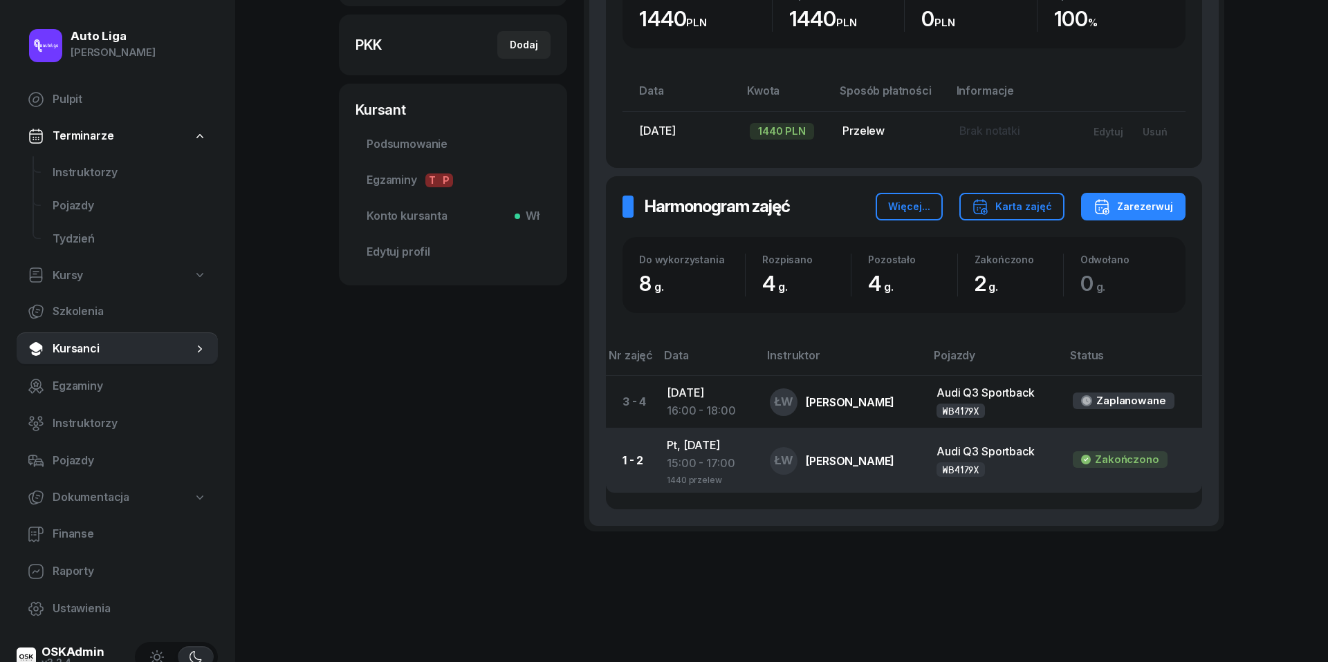
click at [687, 461] on div "15:00 - 17:00" at bounding box center [707, 464] width 81 height 18
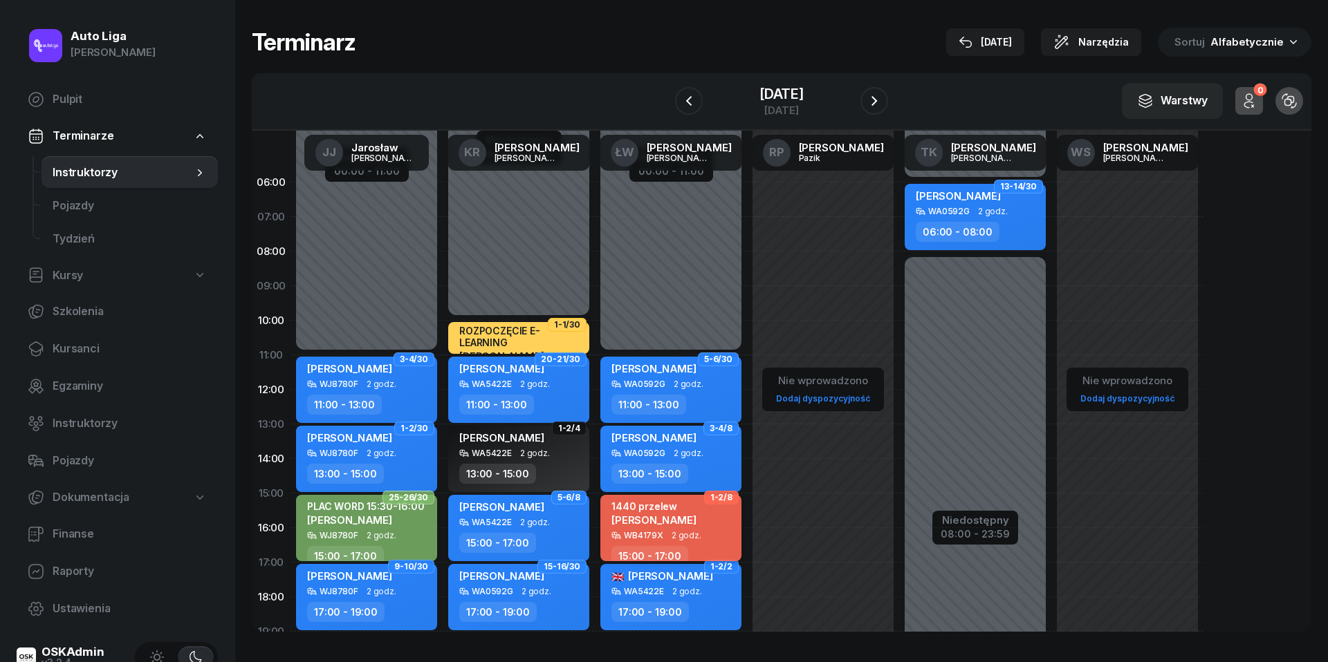
click at [692, 524] on div "1440 przelew [PERSON_NAME]" at bounding box center [672, 516] width 122 height 30
select select "15"
select select "17"
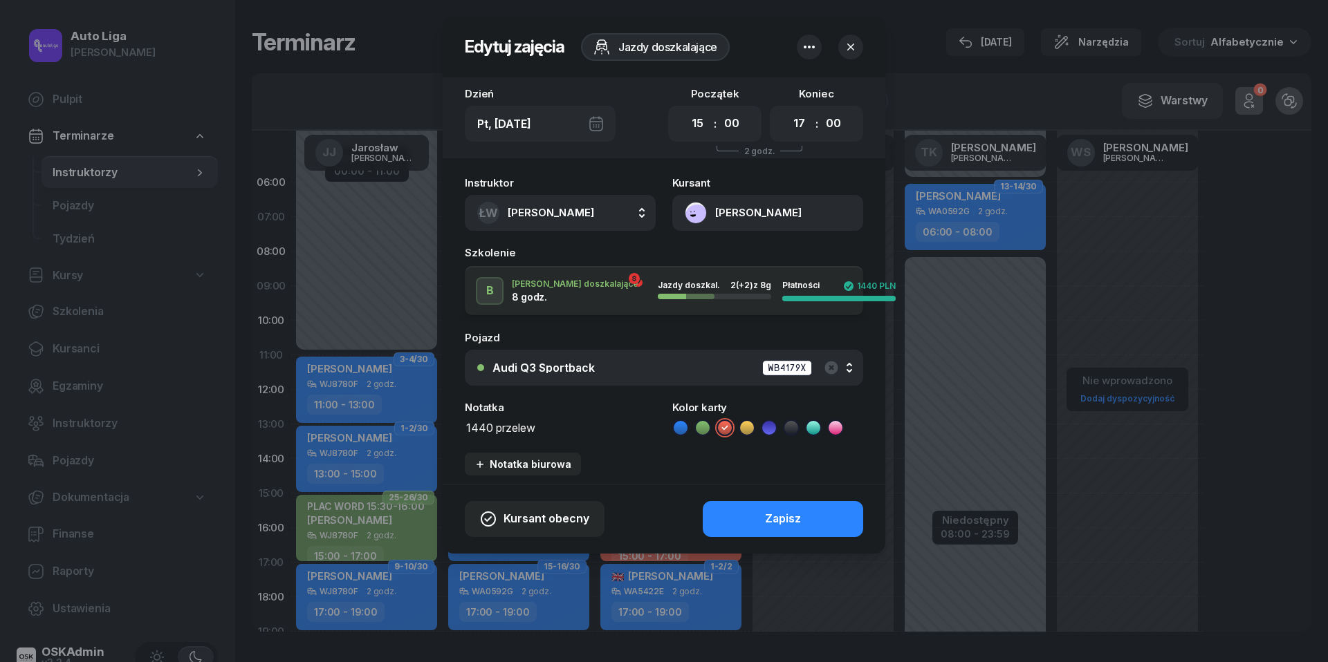
click at [523, 424] on textarea "1440 przelew" at bounding box center [560, 426] width 191 height 17
click at [686, 421] on icon at bounding box center [680, 428] width 14 height 14
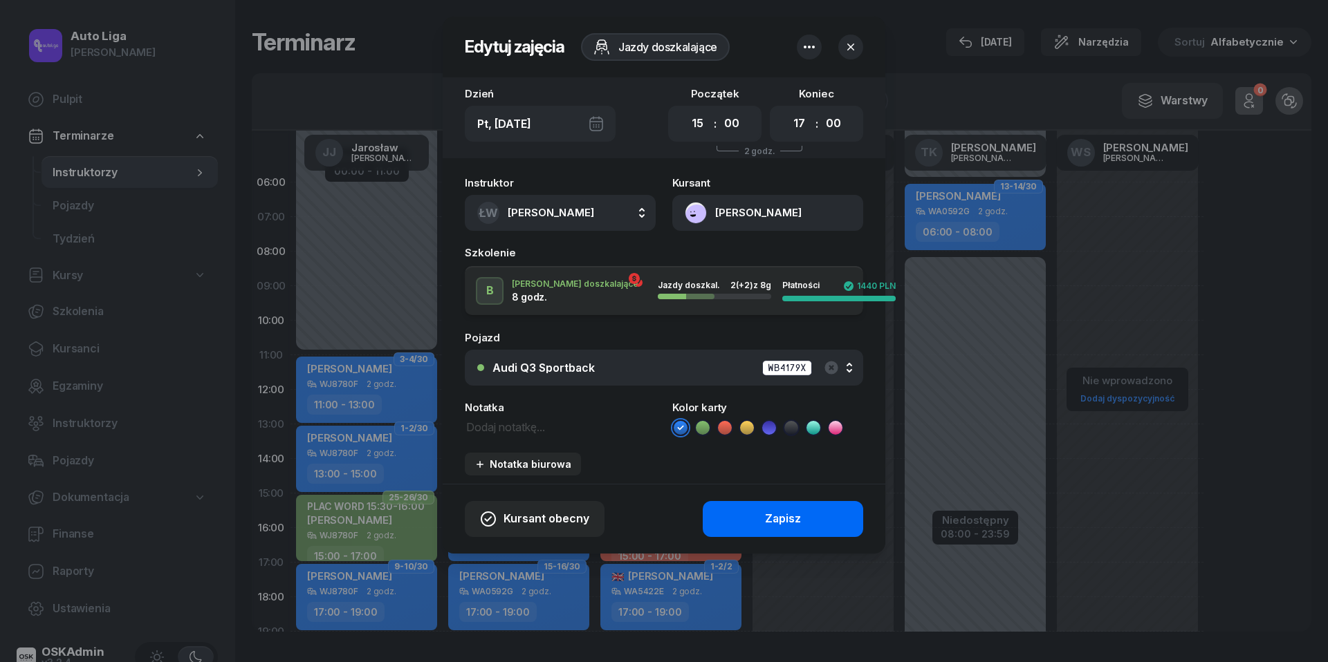
click at [811, 519] on button "Zapisz" at bounding box center [783, 519] width 160 height 36
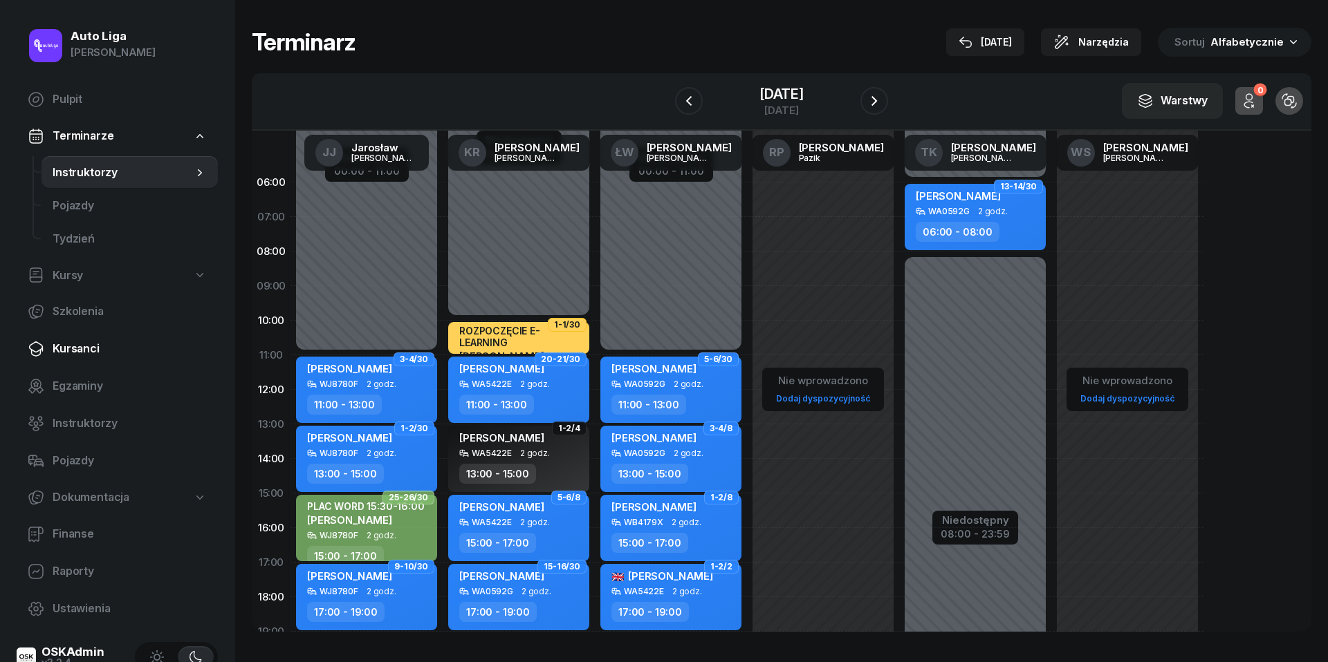
click at [101, 344] on span "Kursanci" at bounding box center [130, 349] width 154 height 18
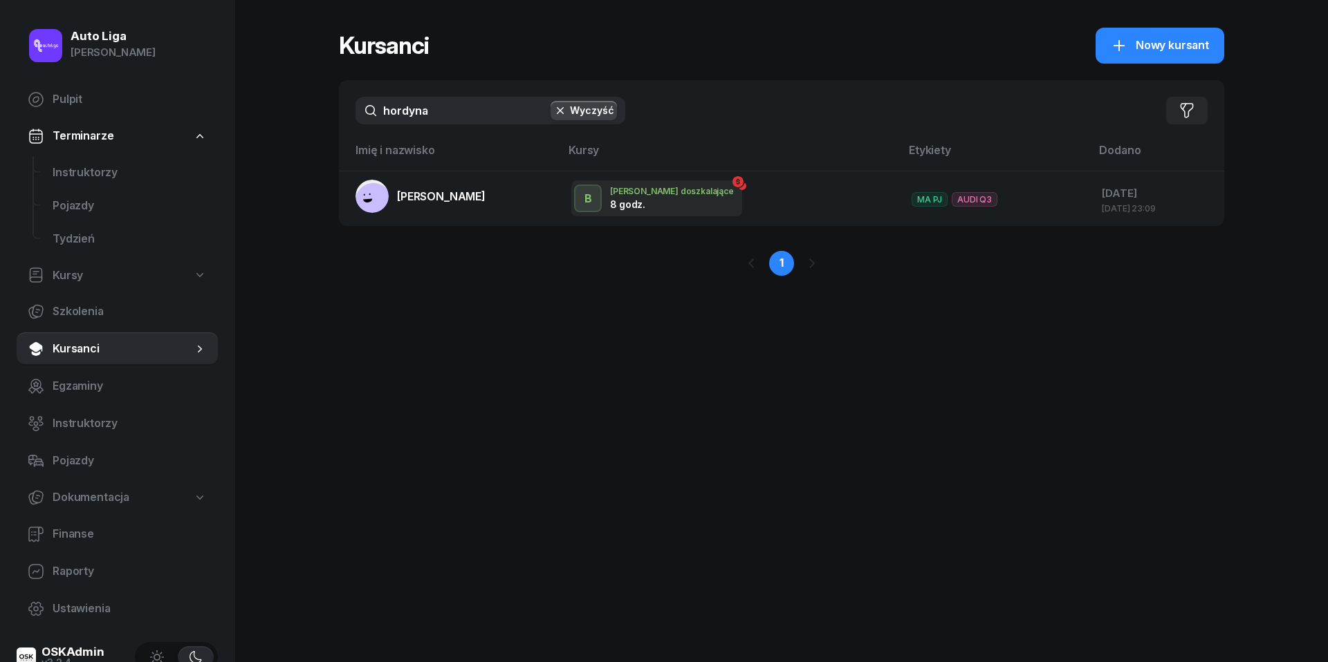
click at [445, 106] on input "hordyna" at bounding box center [490, 111] width 270 height 28
type input "g"
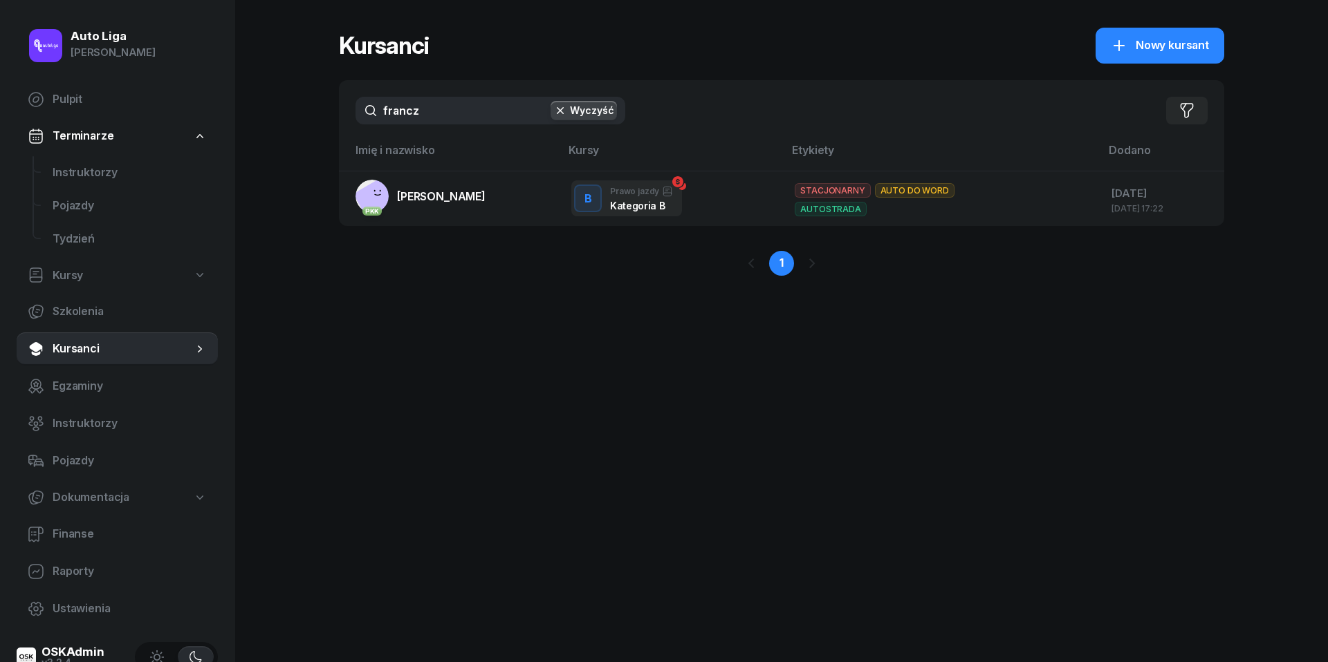
type input "franca"
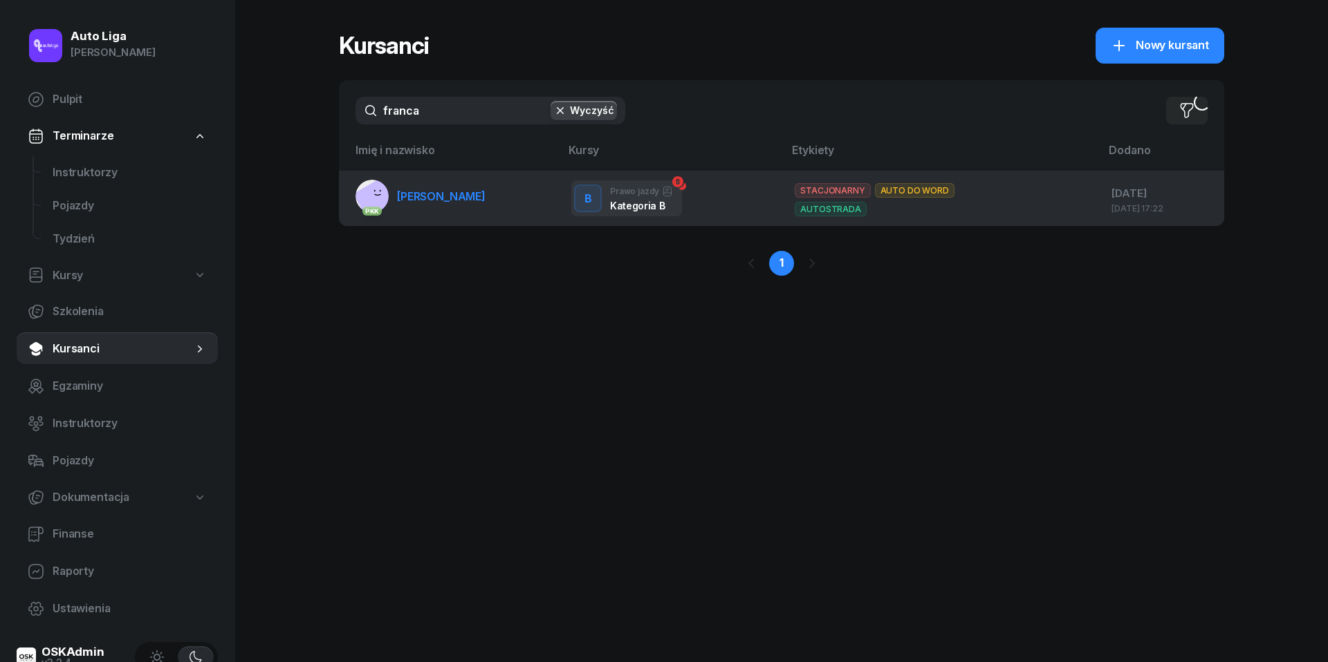
drag, startPoint x: 445, startPoint y: 106, endPoint x: 454, endPoint y: 200, distance: 93.7
click at [454, 200] on span "[PERSON_NAME]" at bounding box center [441, 196] width 89 height 14
